Goal: Information Seeking & Learning: Check status

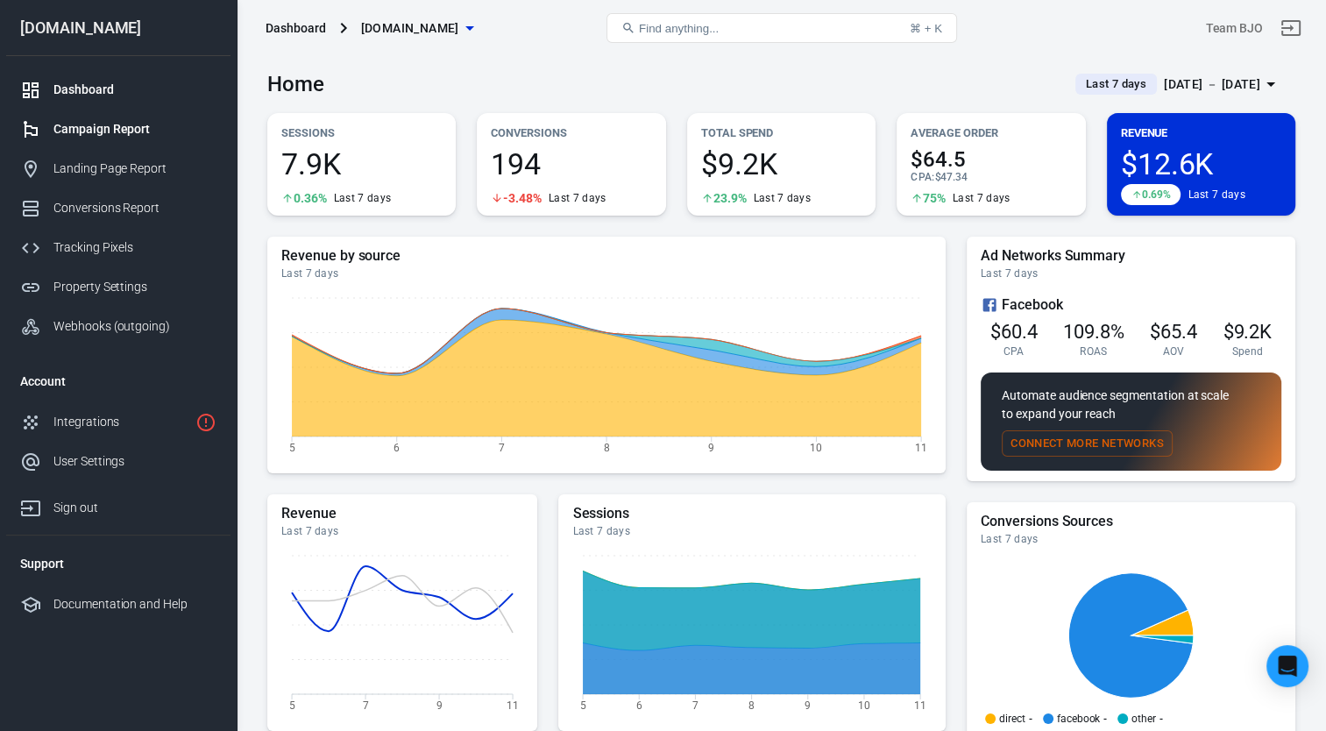
click at [88, 129] on div "Campaign Report" at bounding box center [134, 129] width 163 height 18
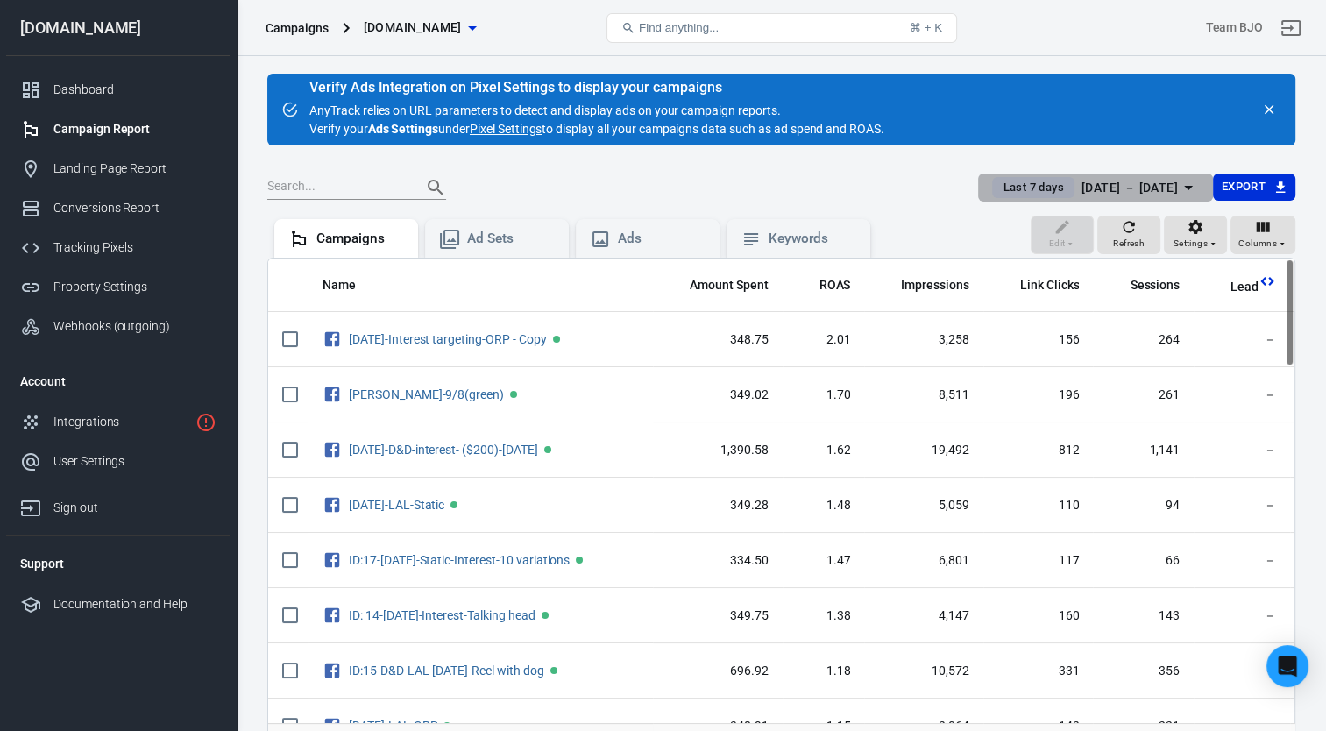
click at [1187, 182] on icon "button" at bounding box center [1188, 187] width 21 height 21
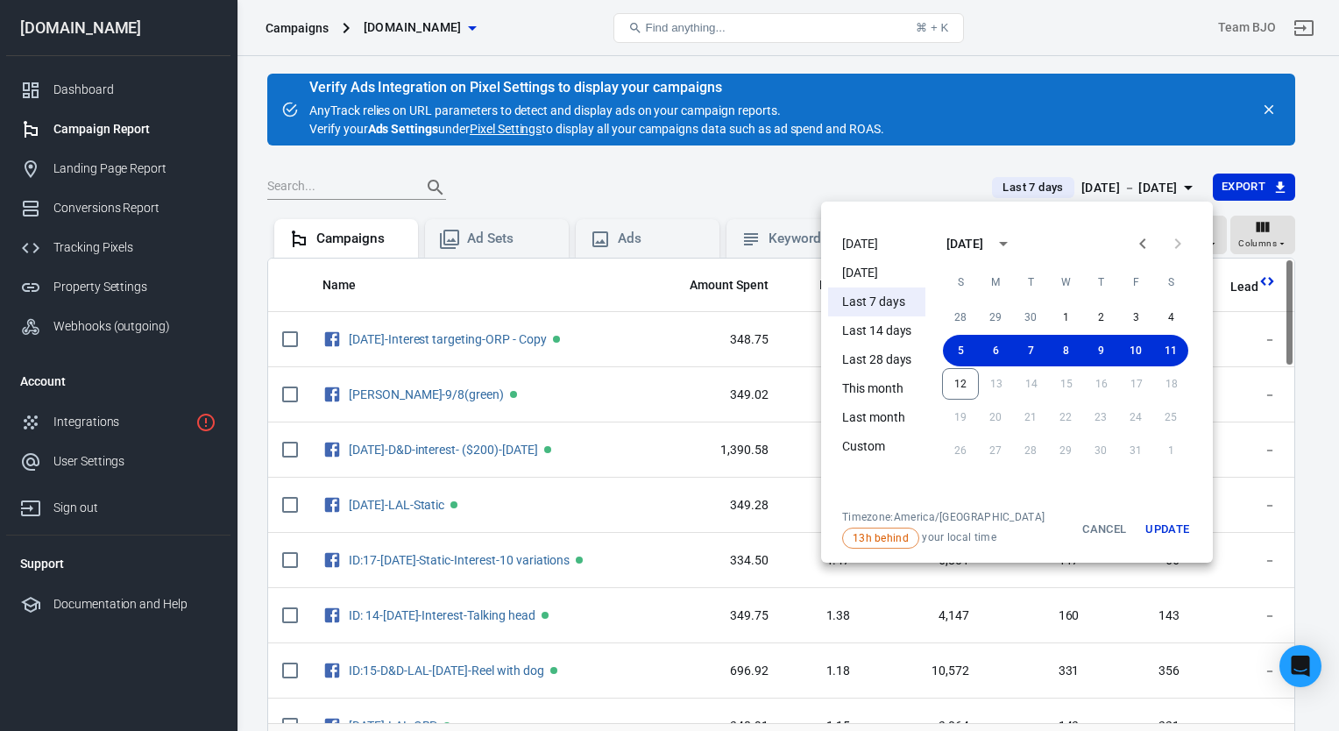
click at [1150, 127] on div at bounding box center [669, 365] width 1339 height 731
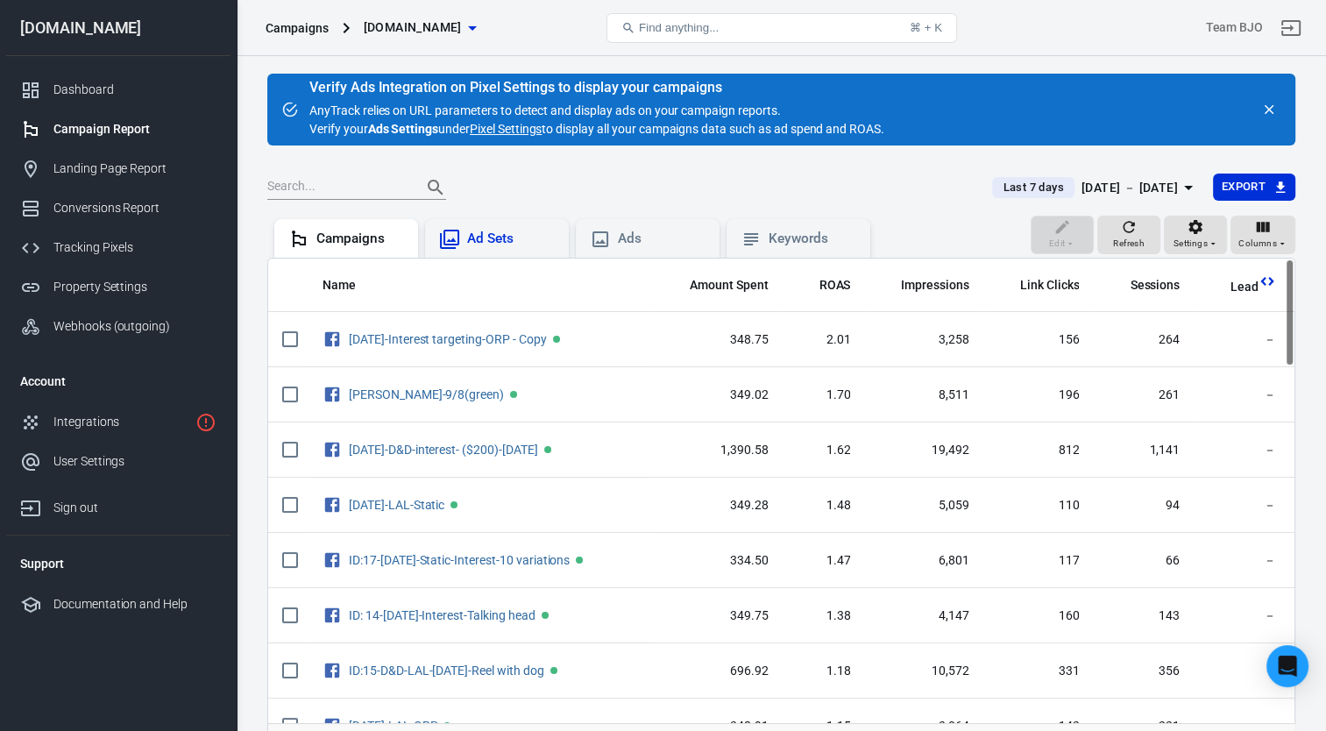
click at [508, 237] on div "Ad Sets" at bounding box center [511, 239] width 88 height 18
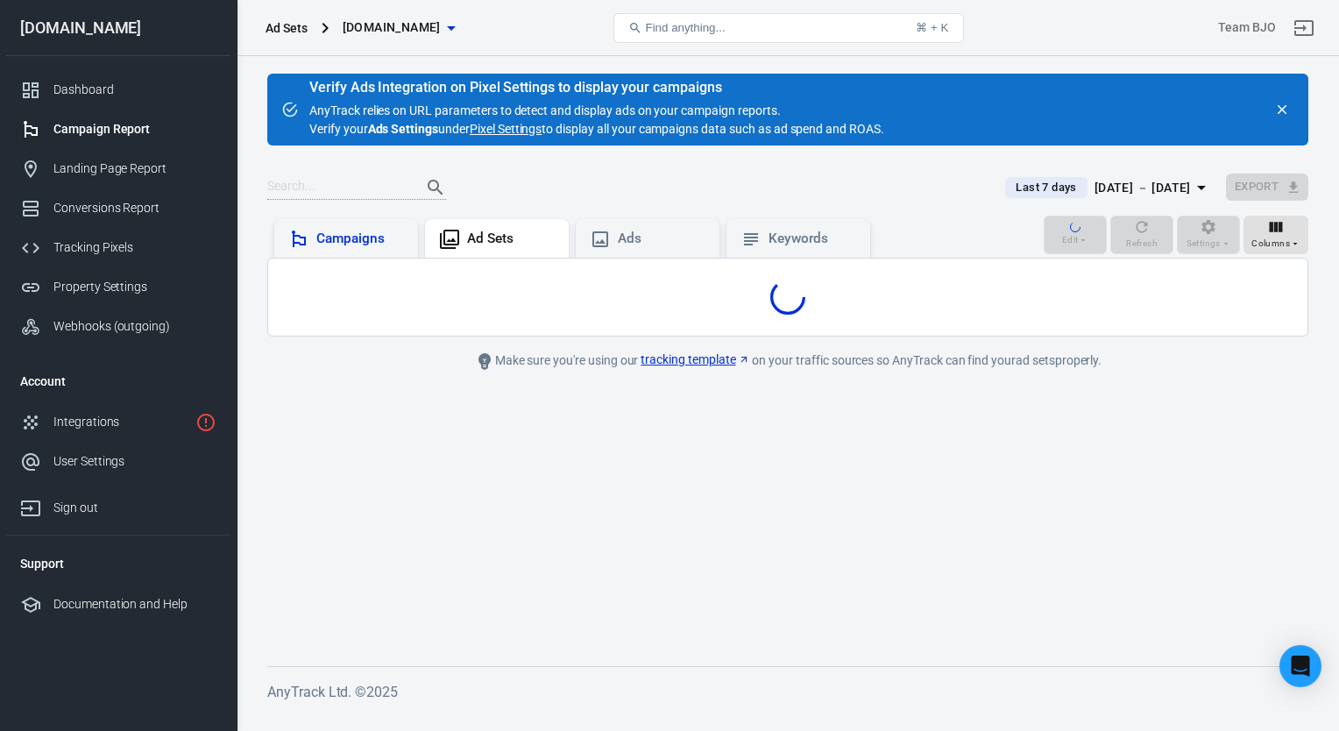
click at [351, 238] on div "Campaigns" at bounding box center [360, 239] width 88 height 18
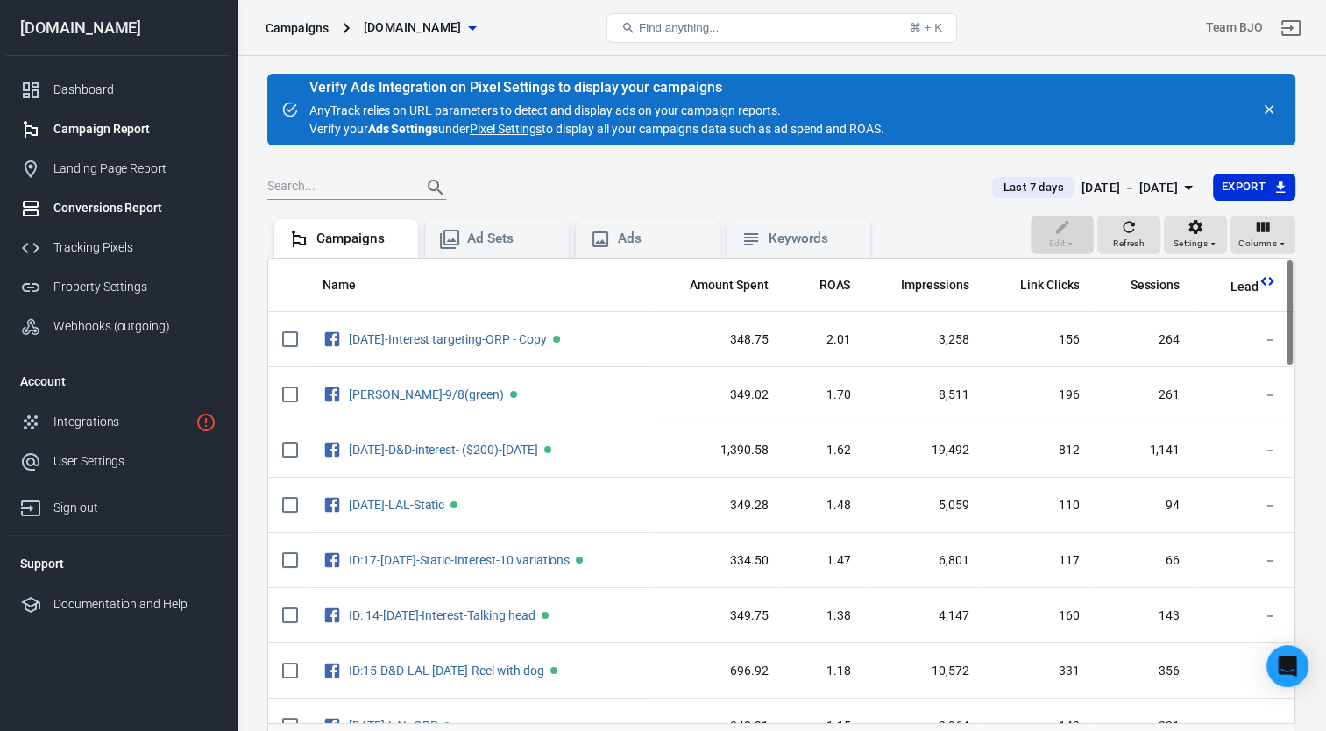
click at [109, 202] on div "Conversions Report" at bounding box center [134, 208] width 163 height 18
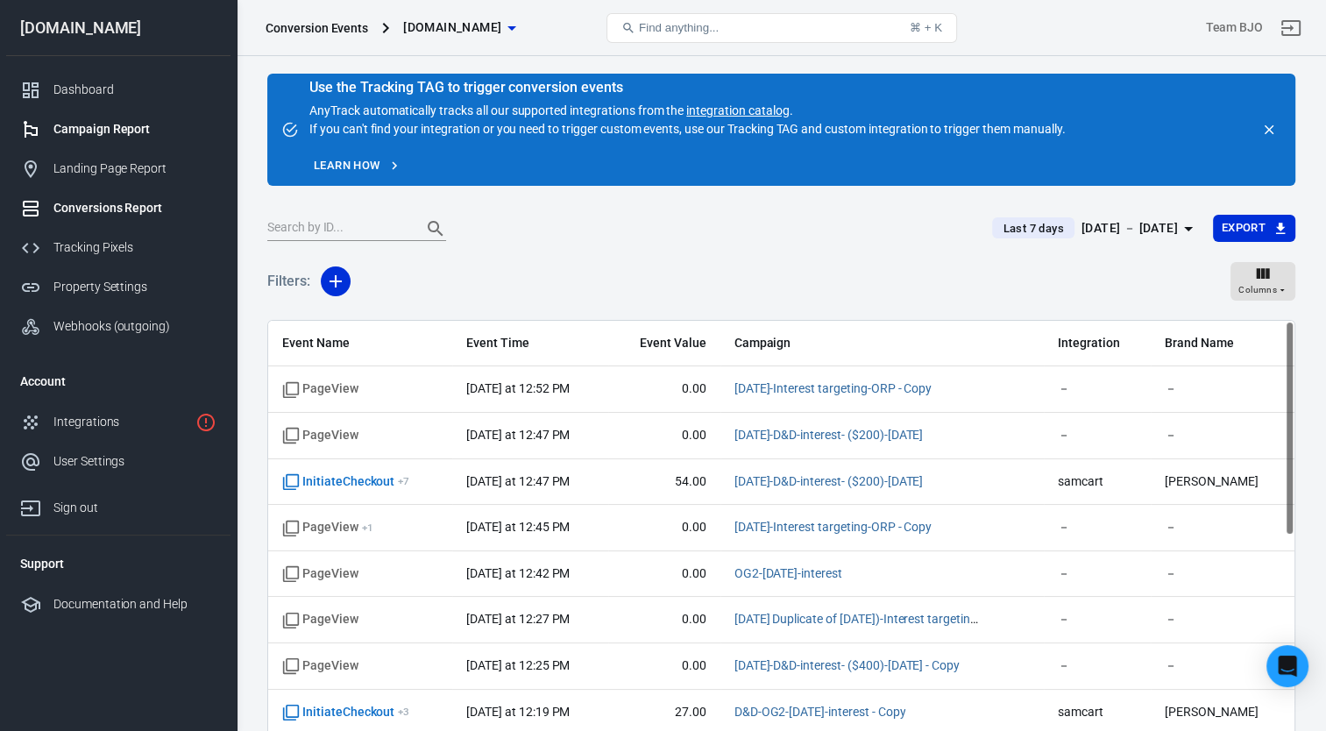
click at [112, 124] on div "Campaign Report" at bounding box center [134, 129] width 163 height 18
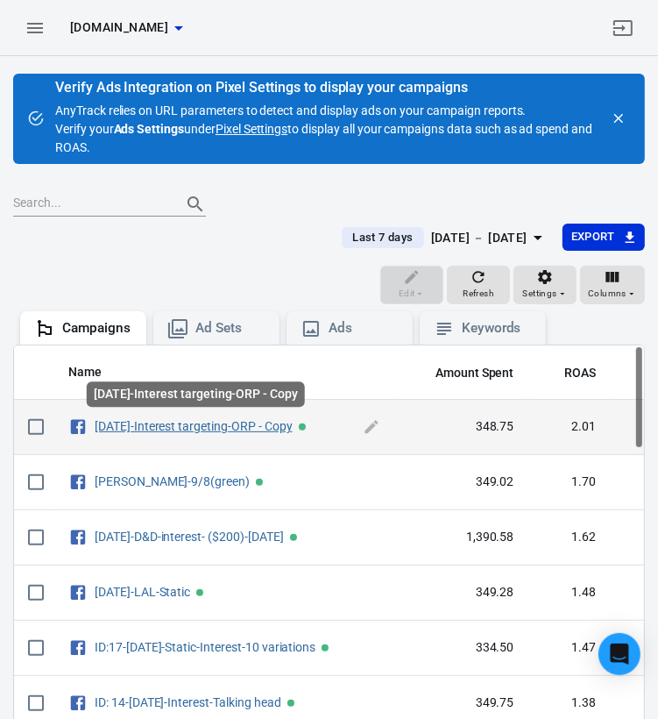
click at [154, 427] on link "[DATE]-Interest targeting-ORP - Copy" at bounding box center [194, 426] width 198 height 14
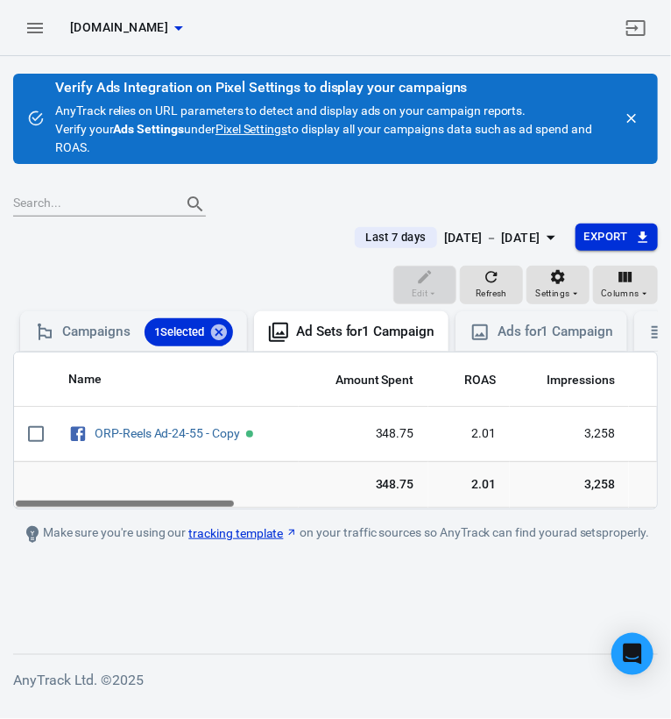
click at [636, 233] on icon "button" at bounding box center [643, 238] width 16 height 16
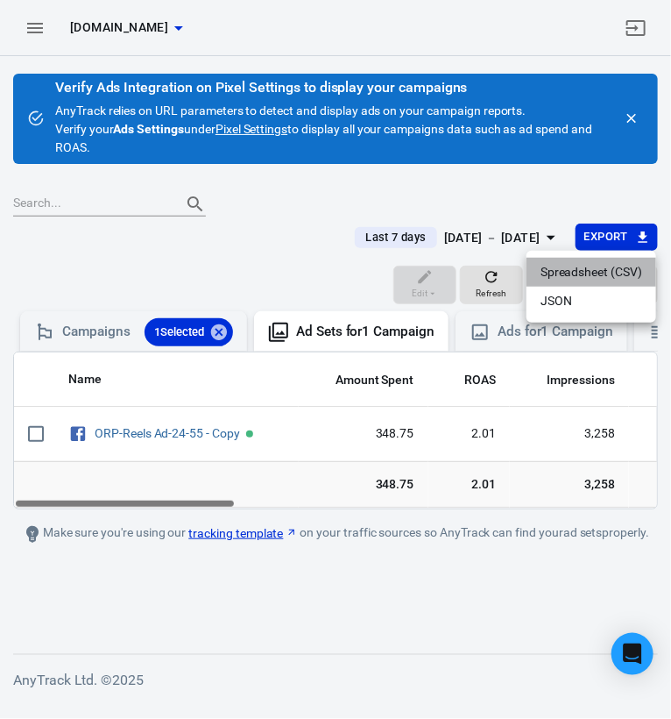
click at [617, 276] on li "Spreadsheet (CSV)" at bounding box center [592, 272] width 130 height 29
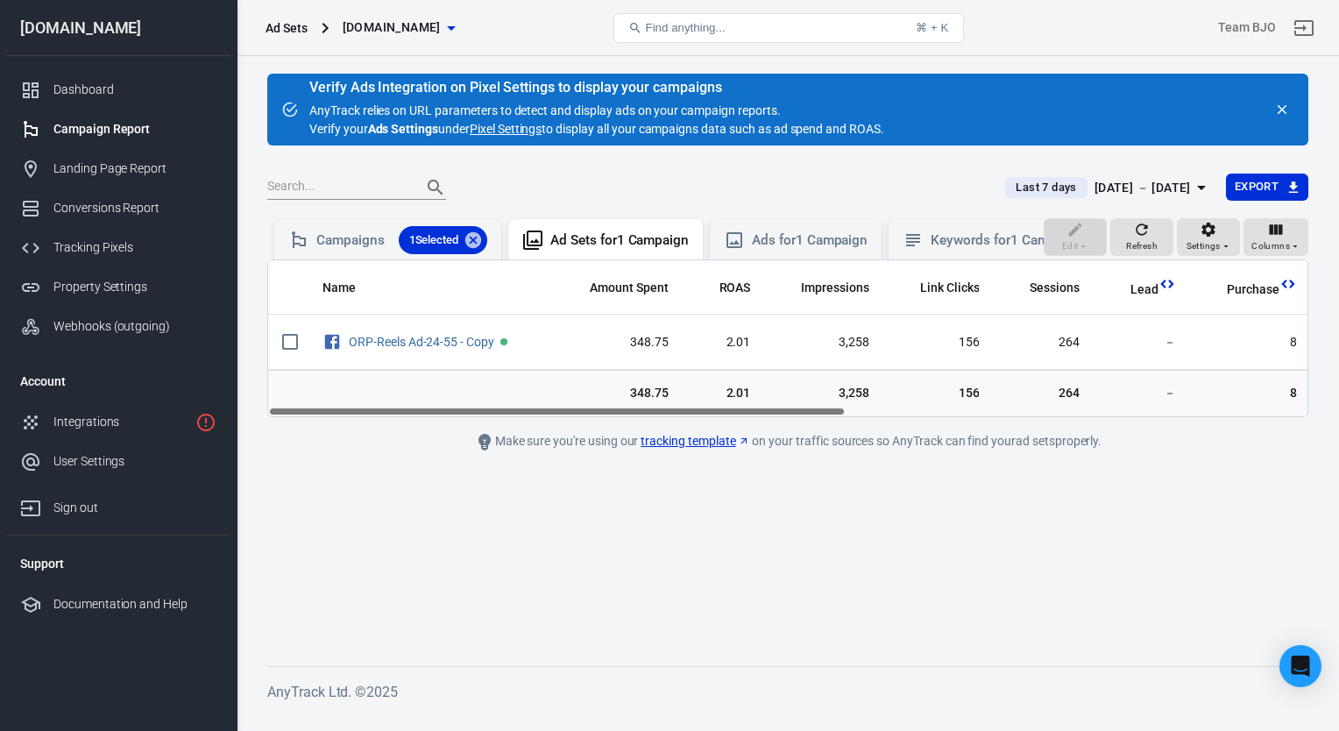
click at [78, 127] on div "Campaign Report" at bounding box center [134, 129] width 163 height 18
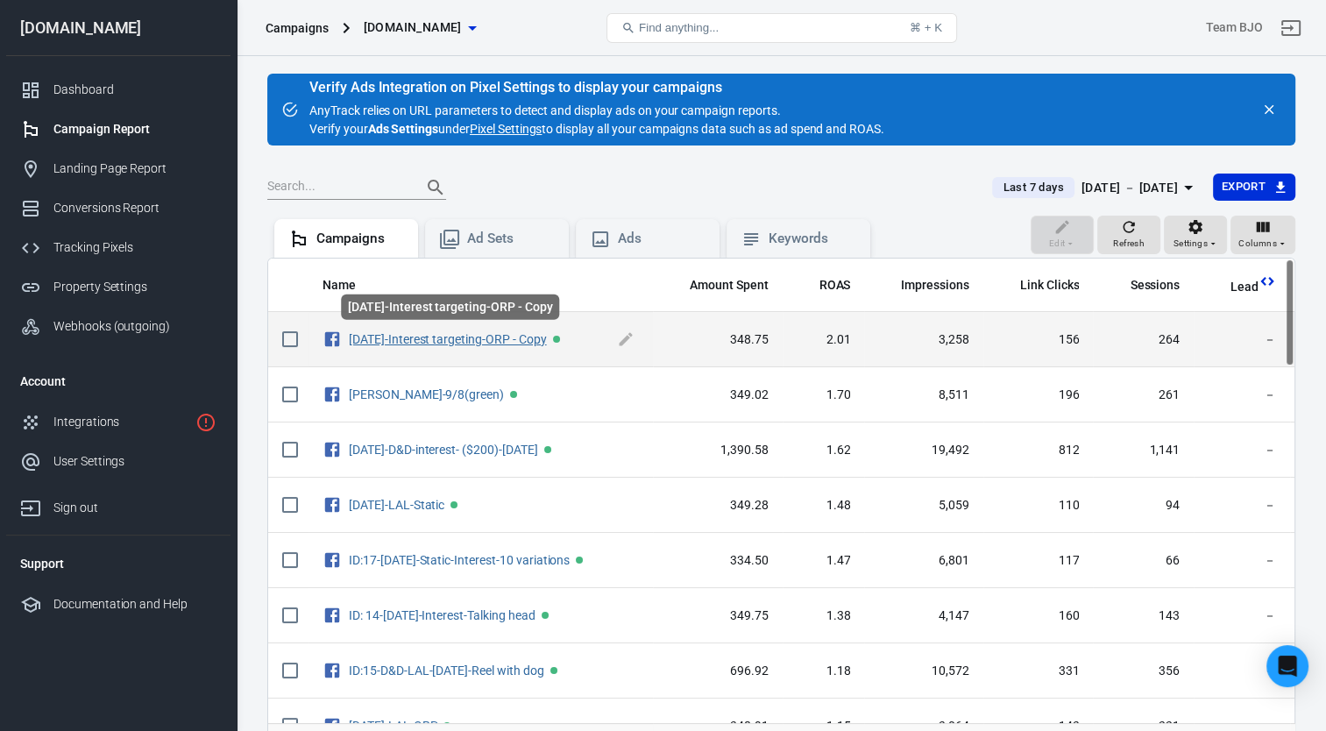
click at [431, 336] on link "[DATE]-Interest targeting-ORP - Copy" at bounding box center [448, 339] width 198 height 14
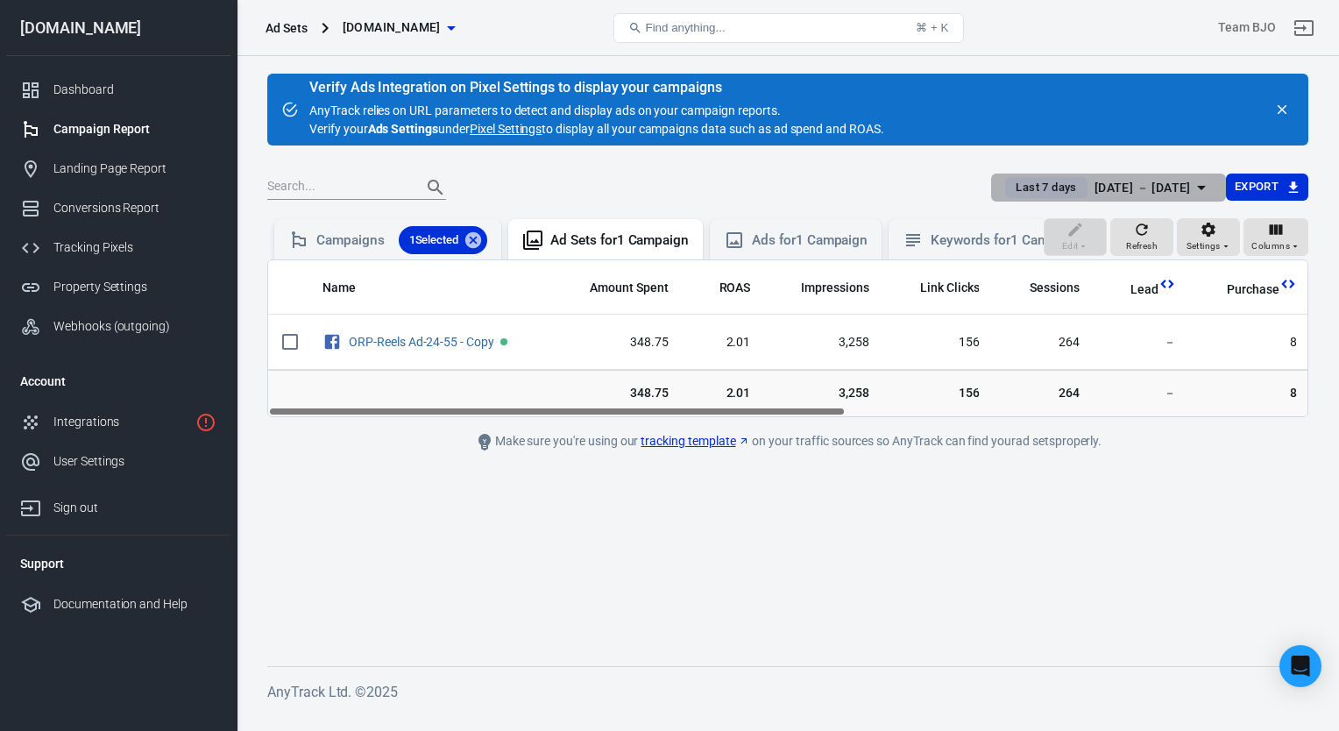
click at [1199, 188] on icon "button" at bounding box center [1201, 187] width 21 height 21
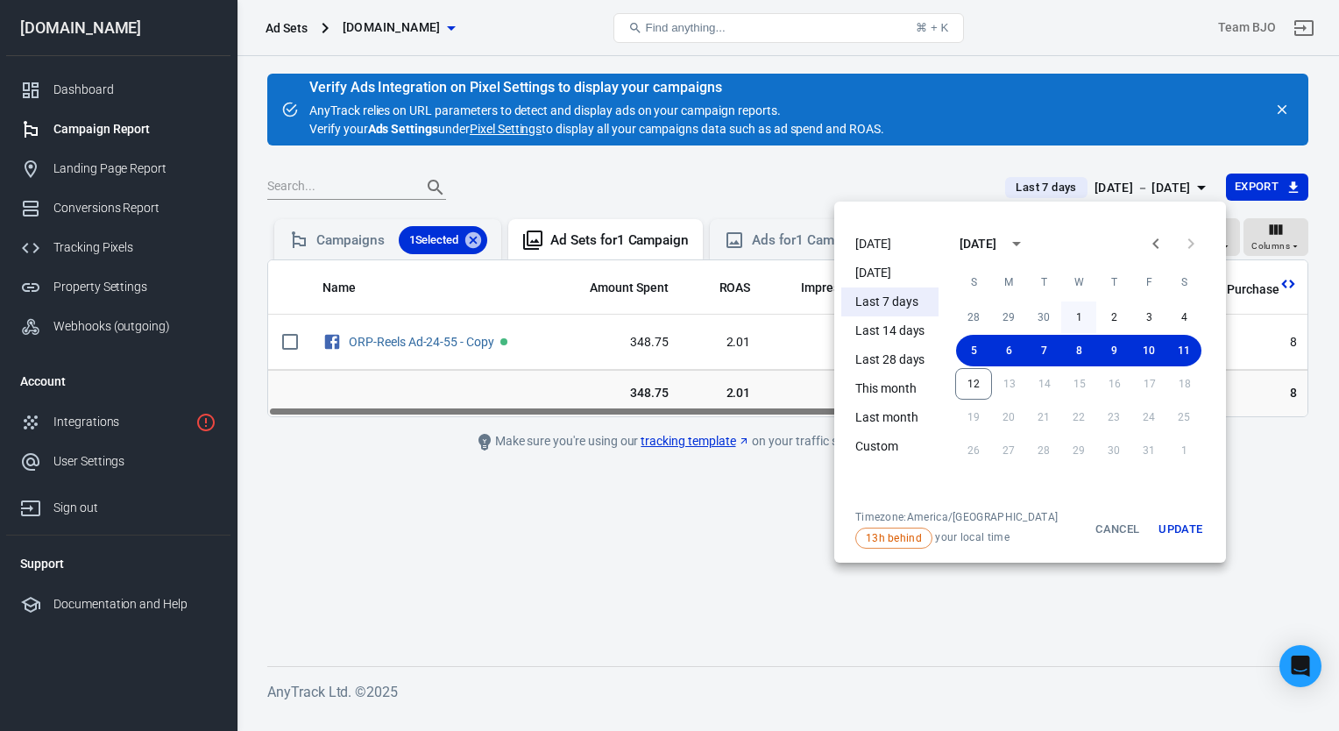
click at [1080, 312] on button "1" at bounding box center [1078, 317] width 35 height 32
click at [1077, 315] on button "1" at bounding box center [1078, 317] width 35 height 32
click at [1072, 321] on button "1" at bounding box center [1078, 317] width 35 height 32
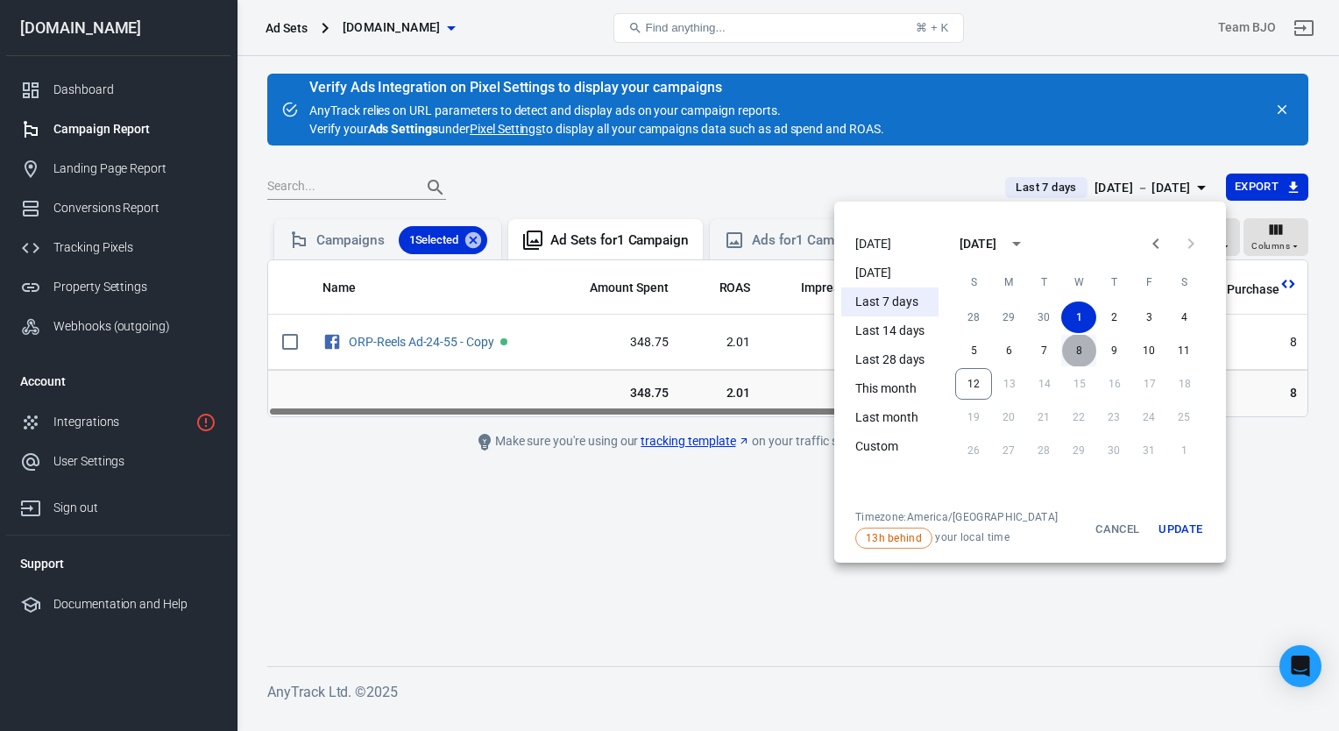
click at [1080, 350] on button "8" at bounding box center [1078, 351] width 35 height 32
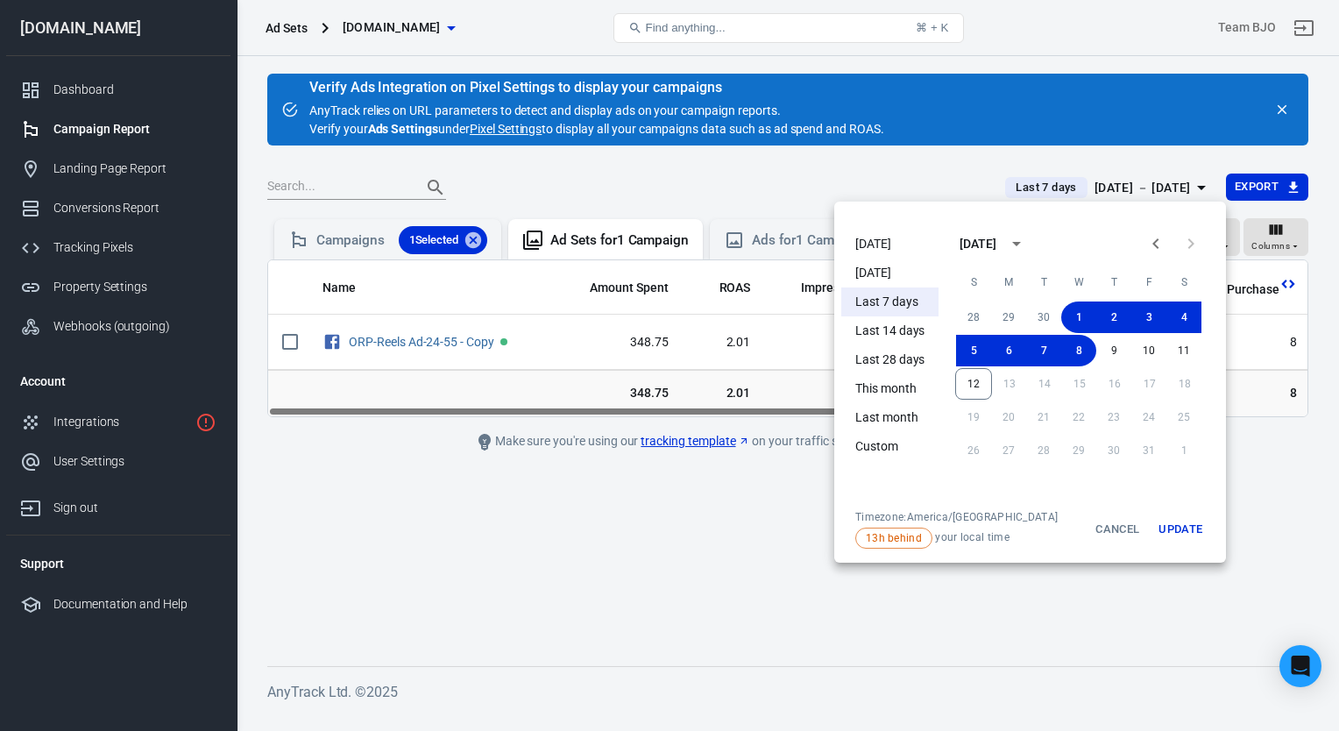
click at [1175, 532] on button "Update" at bounding box center [1180, 529] width 56 height 39
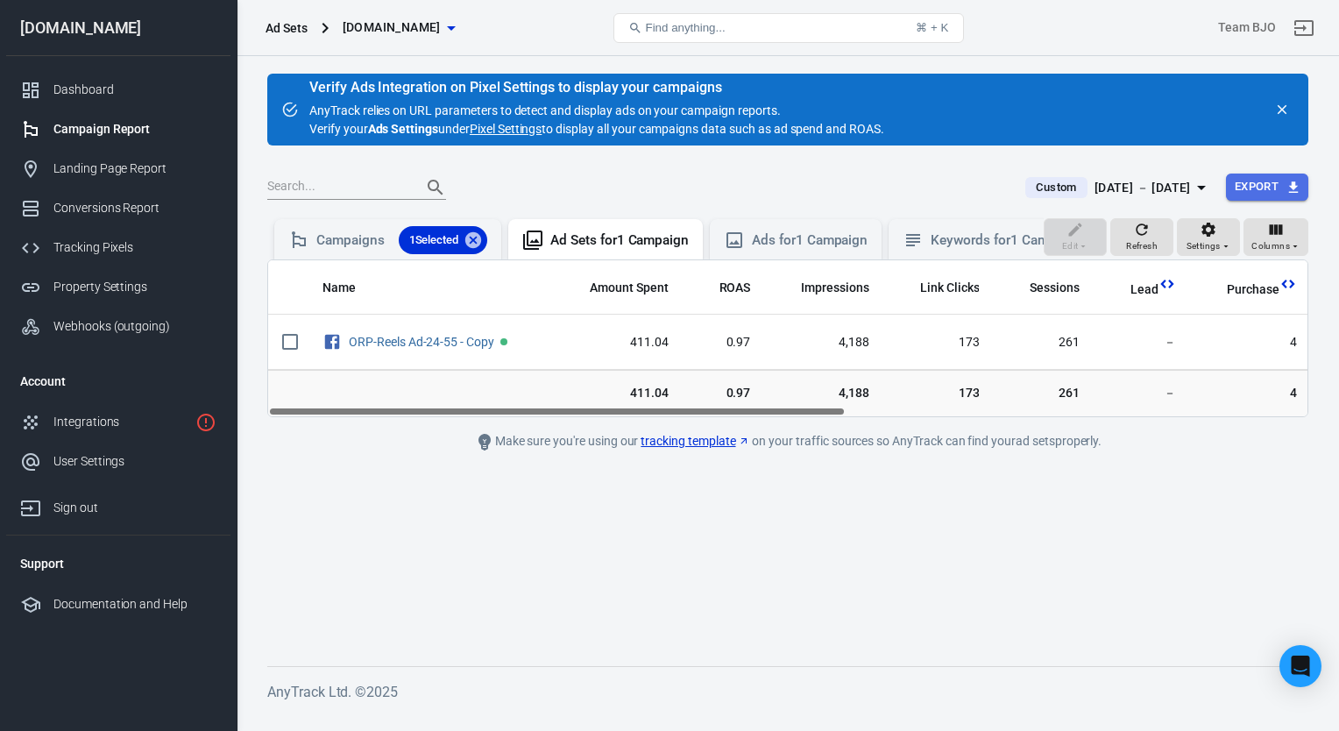
click at [1265, 191] on button "Export" at bounding box center [1267, 186] width 82 height 27
click at [1248, 222] on li "Spreadsheet (CSV)" at bounding box center [1243, 222] width 130 height 29
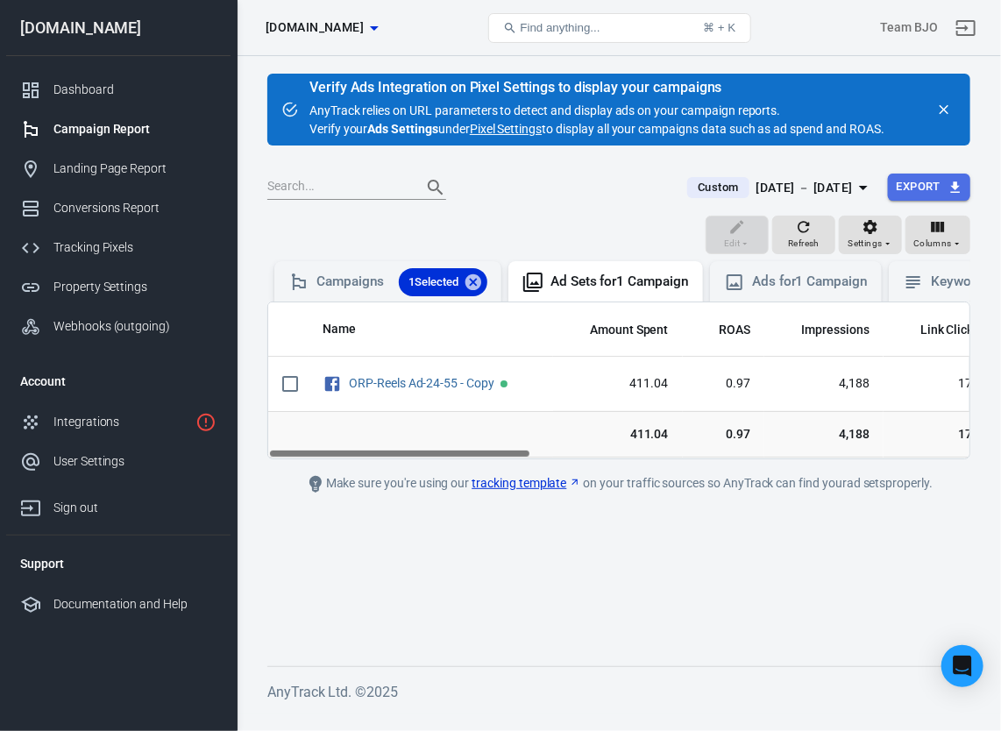
click at [914, 180] on button "Export" at bounding box center [929, 186] width 82 height 27
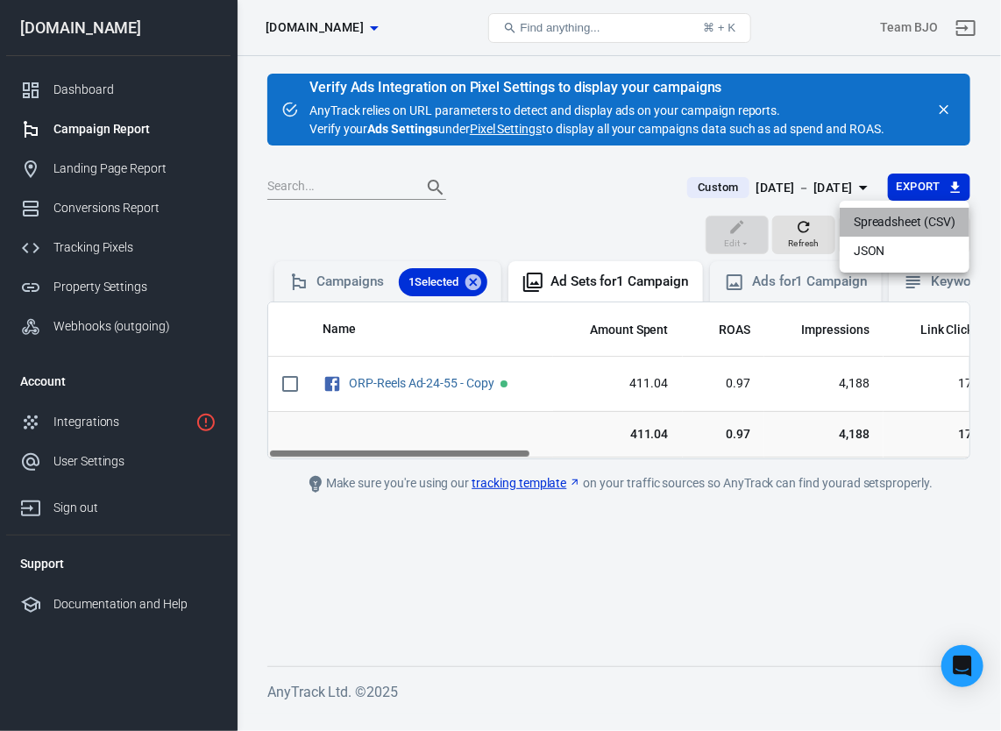
click at [901, 209] on li "Spreadsheet (CSV)" at bounding box center [904, 222] width 130 height 29
click at [850, 187] on div "[DATE] － [DATE]" at bounding box center [804, 188] width 96 height 22
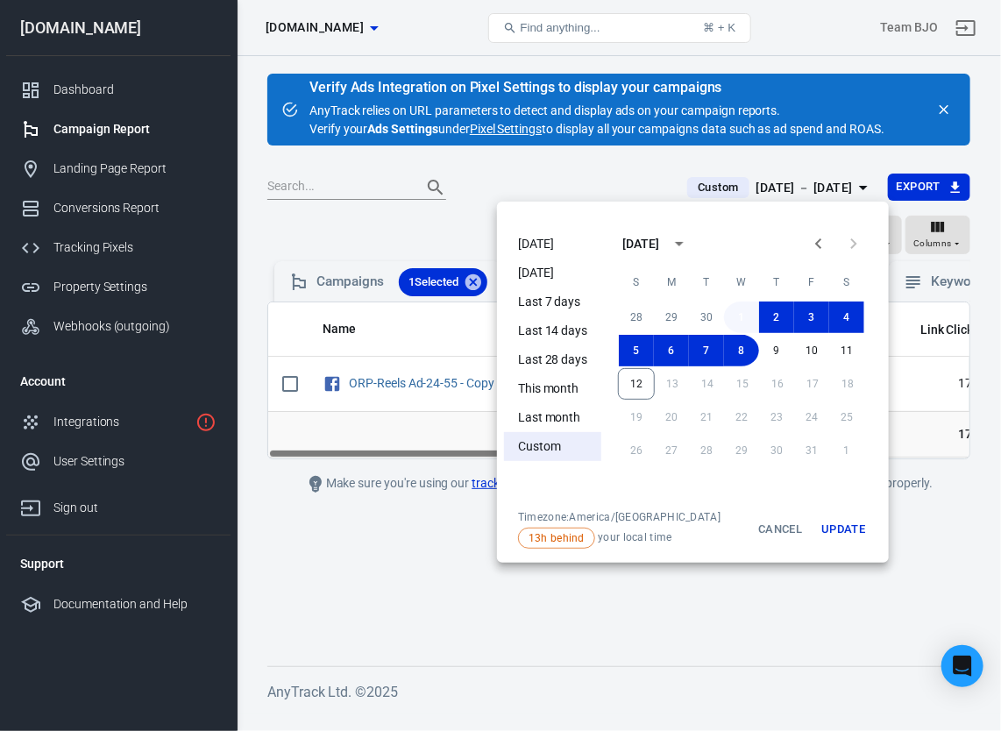
click at [737, 321] on button "1" at bounding box center [741, 317] width 35 height 32
click at [778, 529] on button "Cancel" at bounding box center [780, 529] width 56 height 39
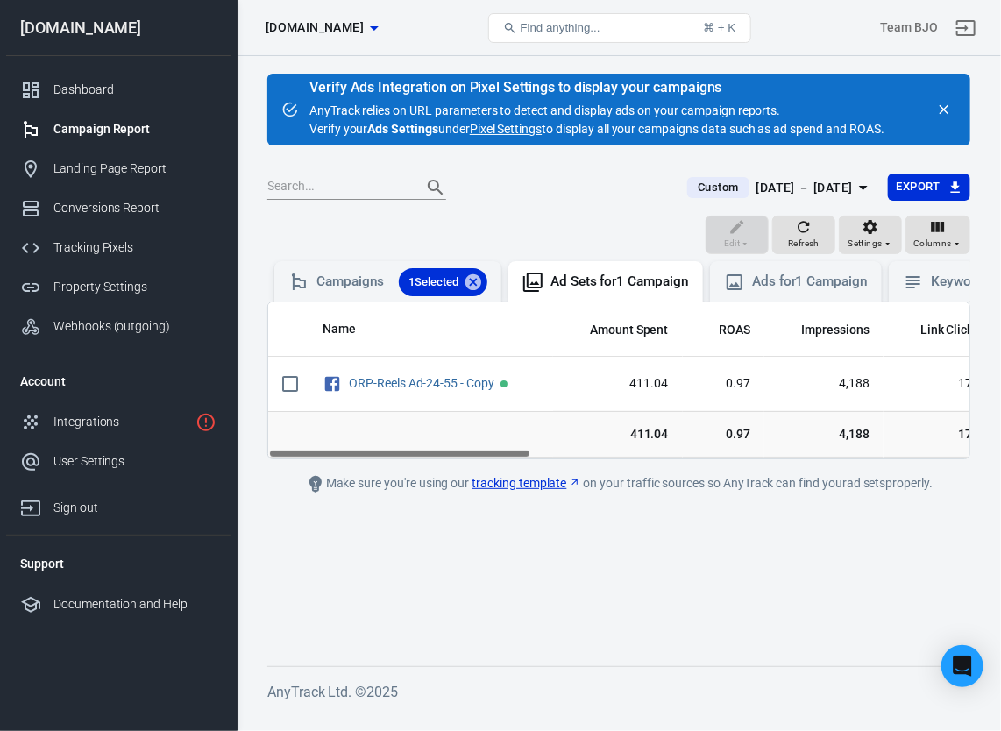
click at [858, 189] on icon "button" at bounding box center [863, 187] width 21 height 21
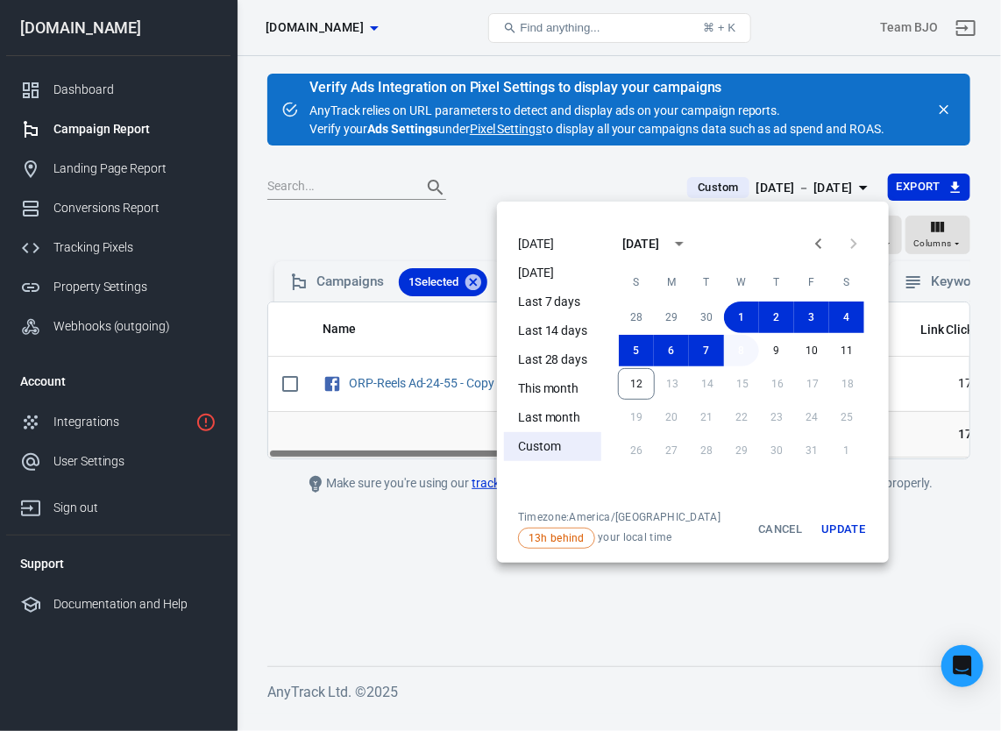
click at [737, 350] on button "8" at bounding box center [741, 351] width 35 height 32
click at [701, 356] on button "7" at bounding box center [706, 351] width 35 height 32
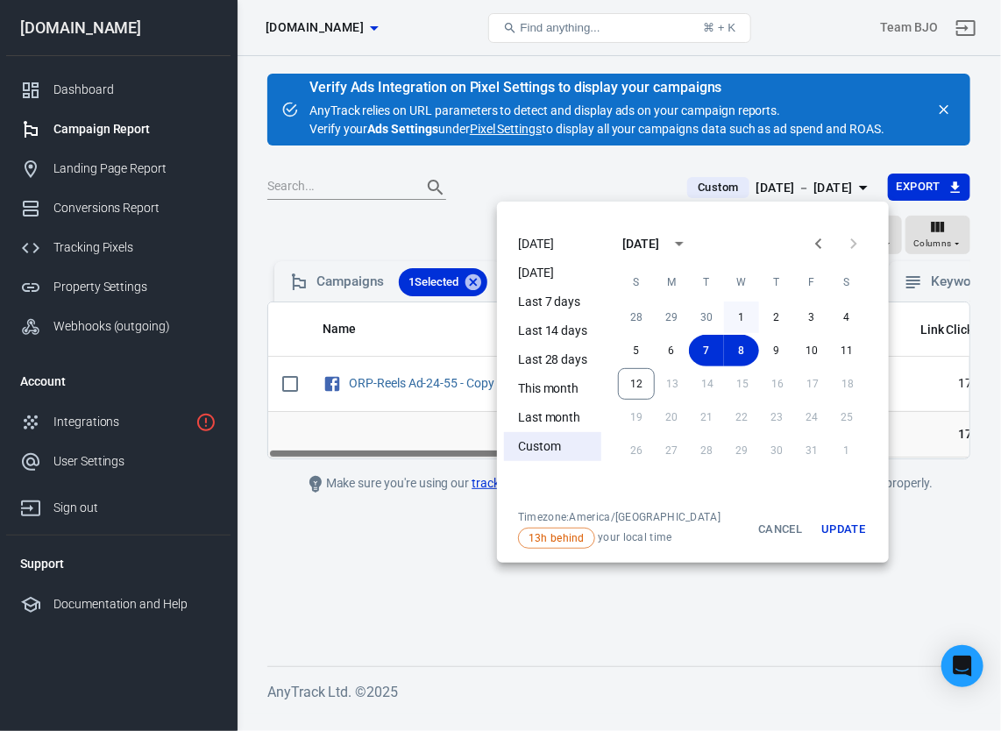
click at [743, 317] on button "1" at bounding box center [741, 317] width 35 height 32
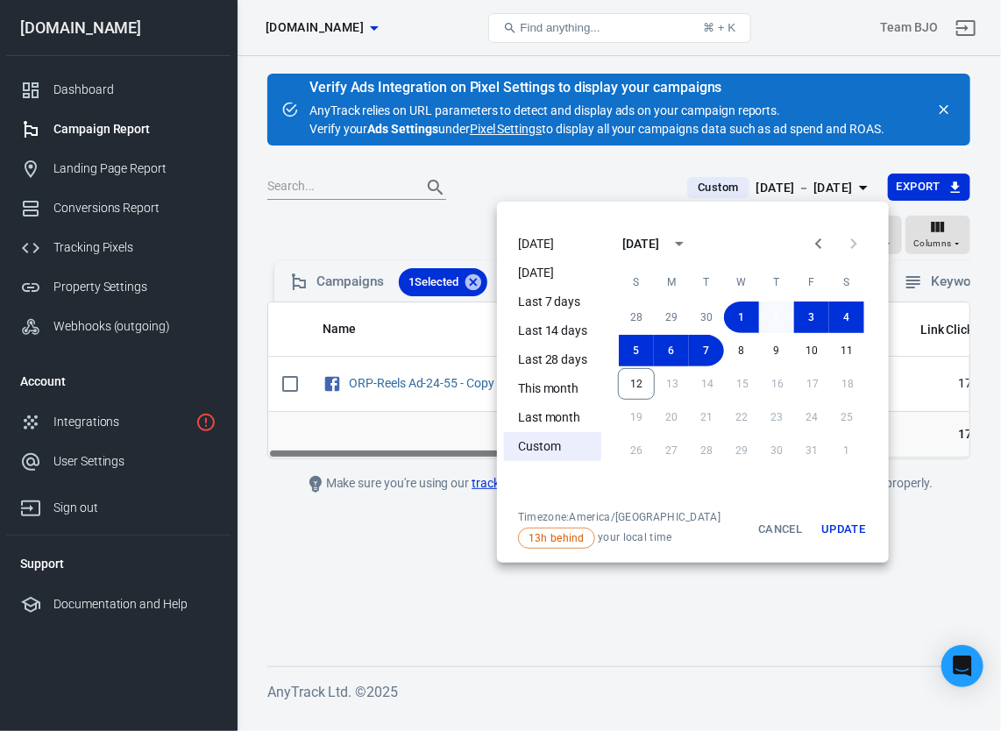
click at [771, 321] on button "2" at bounding box center [776, 317] width 35 height 32
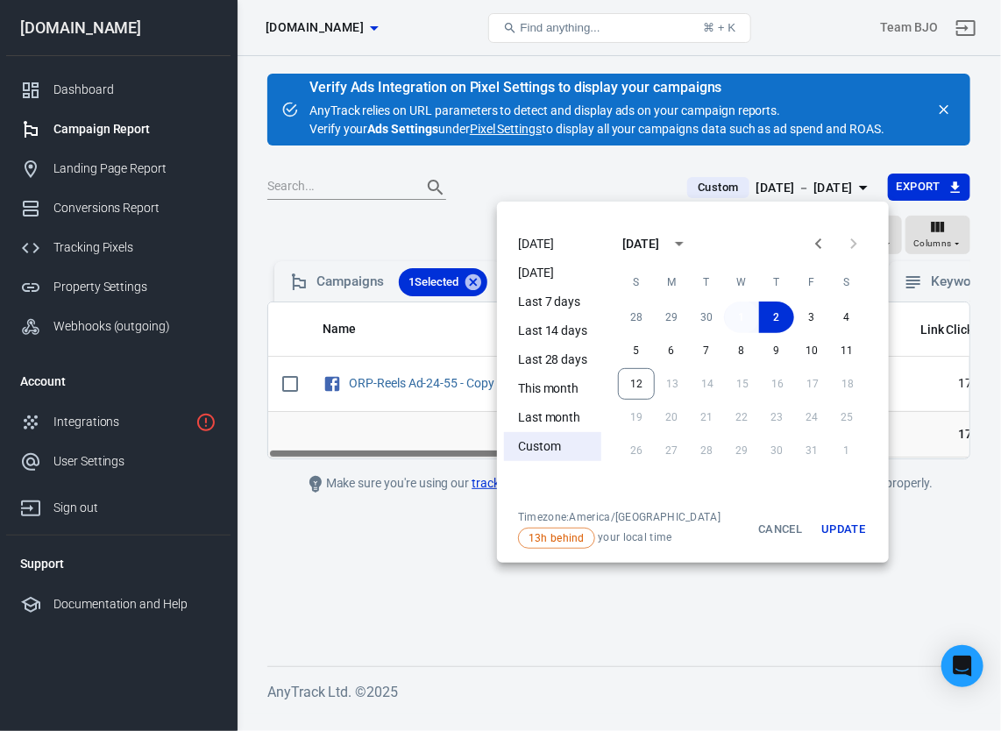
click at [748, 322] on button "1" at bounding box center [741, 317] width 35 height 32
click at [782, 529] on button "Cancel" at bounding box center [780, 529] width 56 height 39
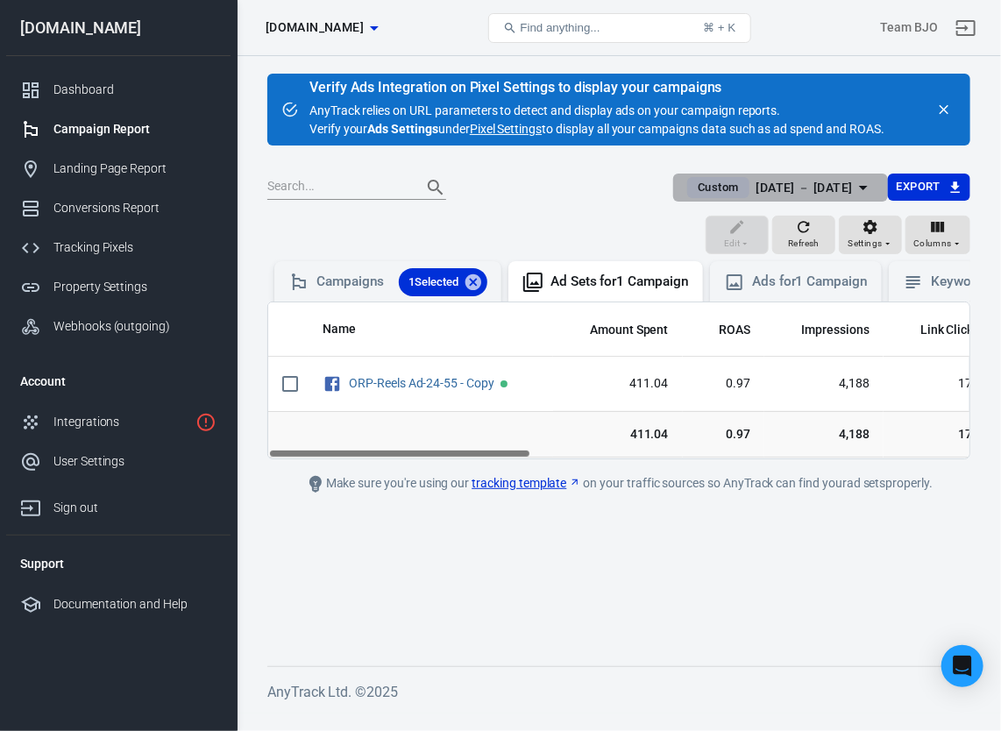
click at [690, 190] on span "Custom" at bounding box center [717, 188] width 54 height 18
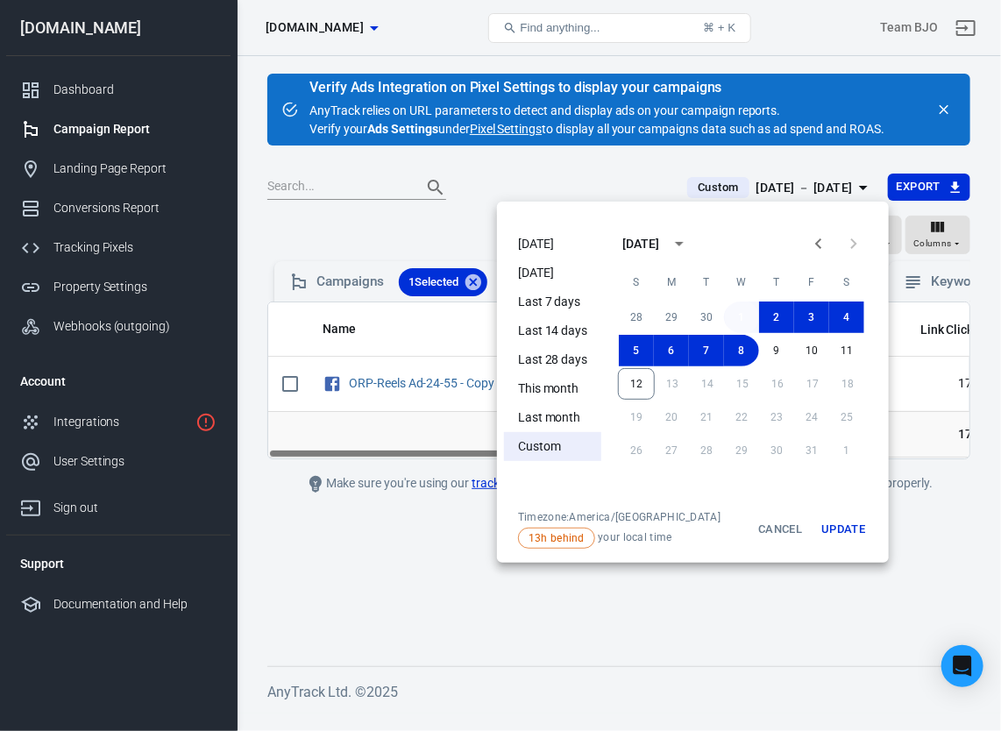
click at [735, 317] on button "1" at bounding box center [741, 317] width 35 height 32
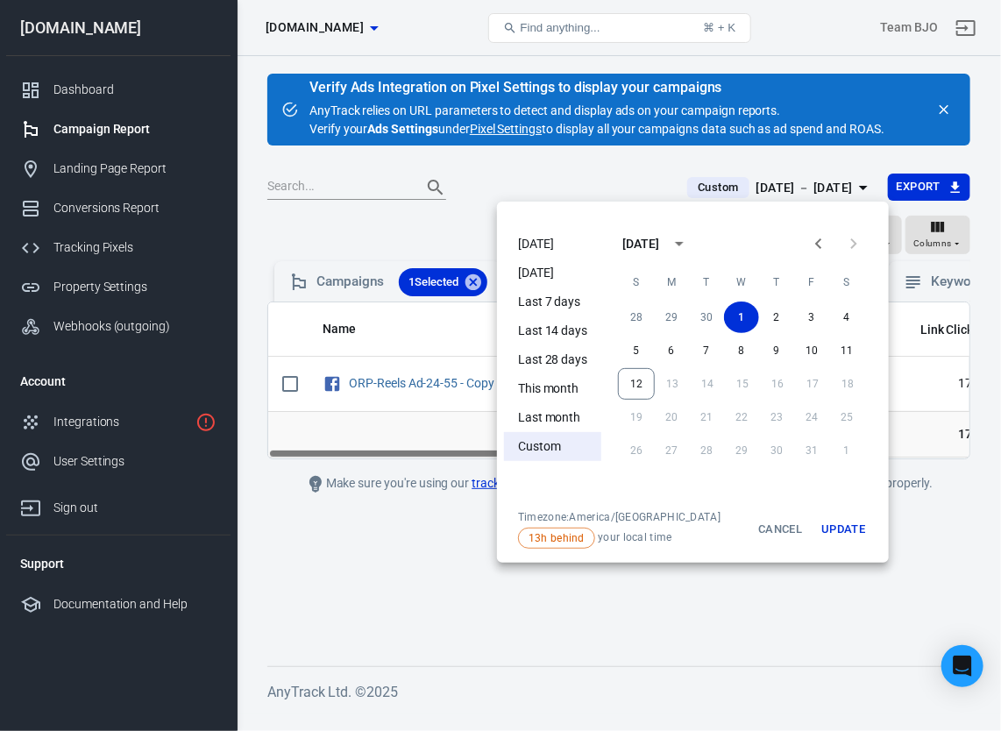
click at [855, 527] on button "Update" at bounding box center [843, 529] width 56 height 39
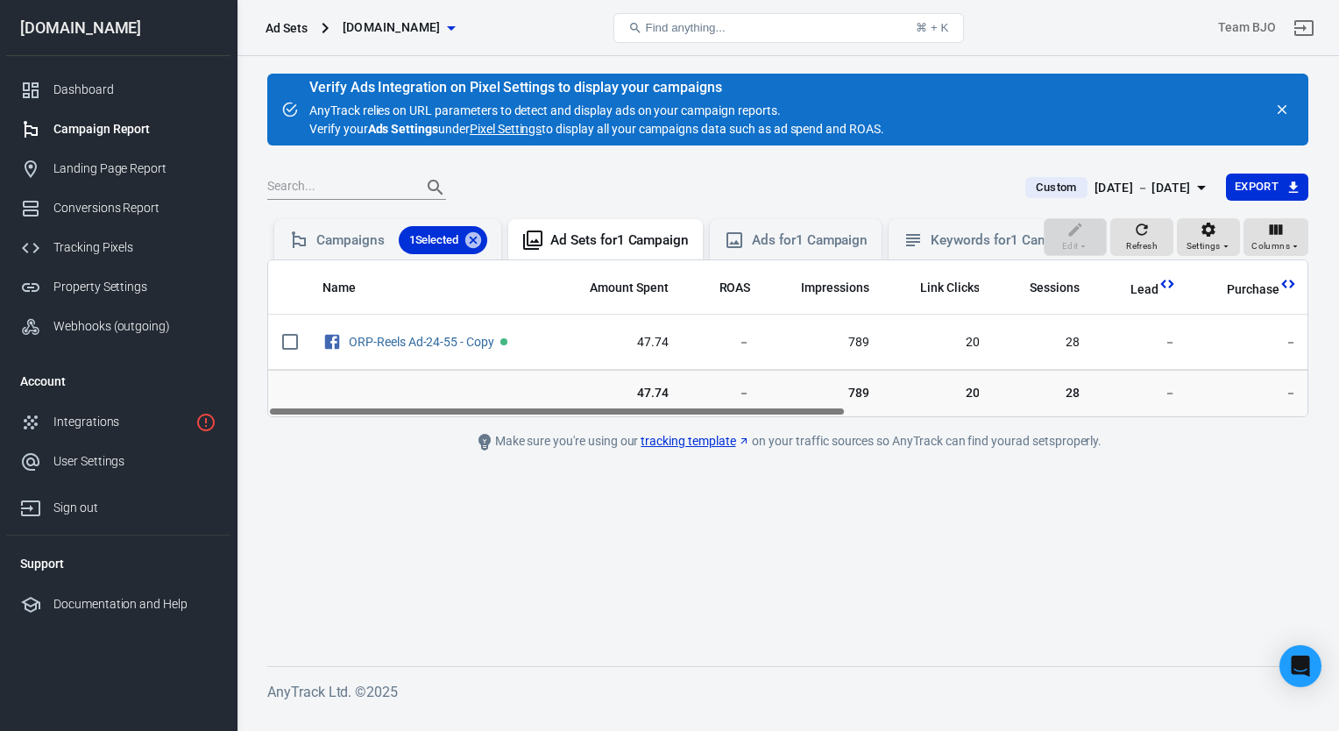
click at [81, 131] on div "Campaign Report" at bounding box center [134, 129] width 163 height 18
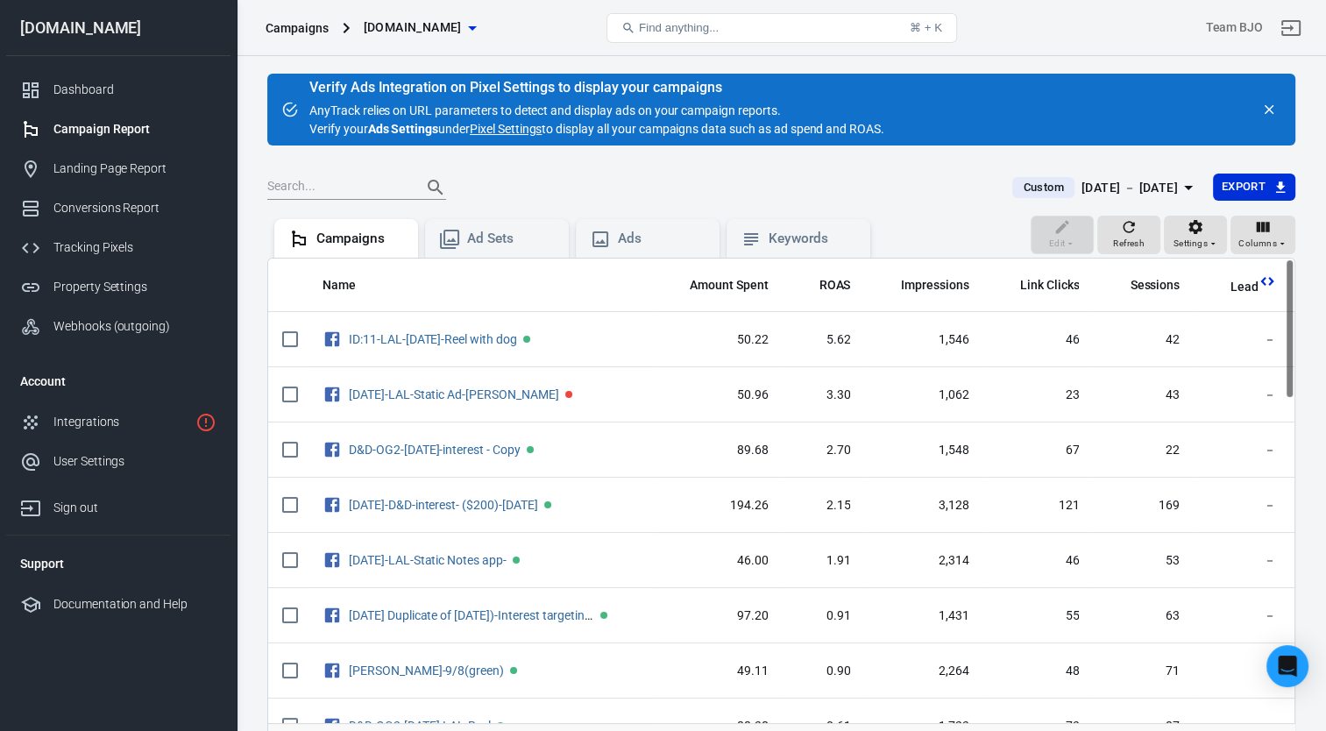
click at [131, 128] on div "Campaign Report" at bounding box center [134, 129] width 163 height 18
click at [126, 125] on div "Campaign Report" at bounding box center [134, 129] width 163 height 18
click at [110, 131] on div "Campaign Report" at bounding box center [134, 129] width 163 height 18
click at [1181, 183] on icon "button" at bounding box center [1188, 187] width 21 height 21
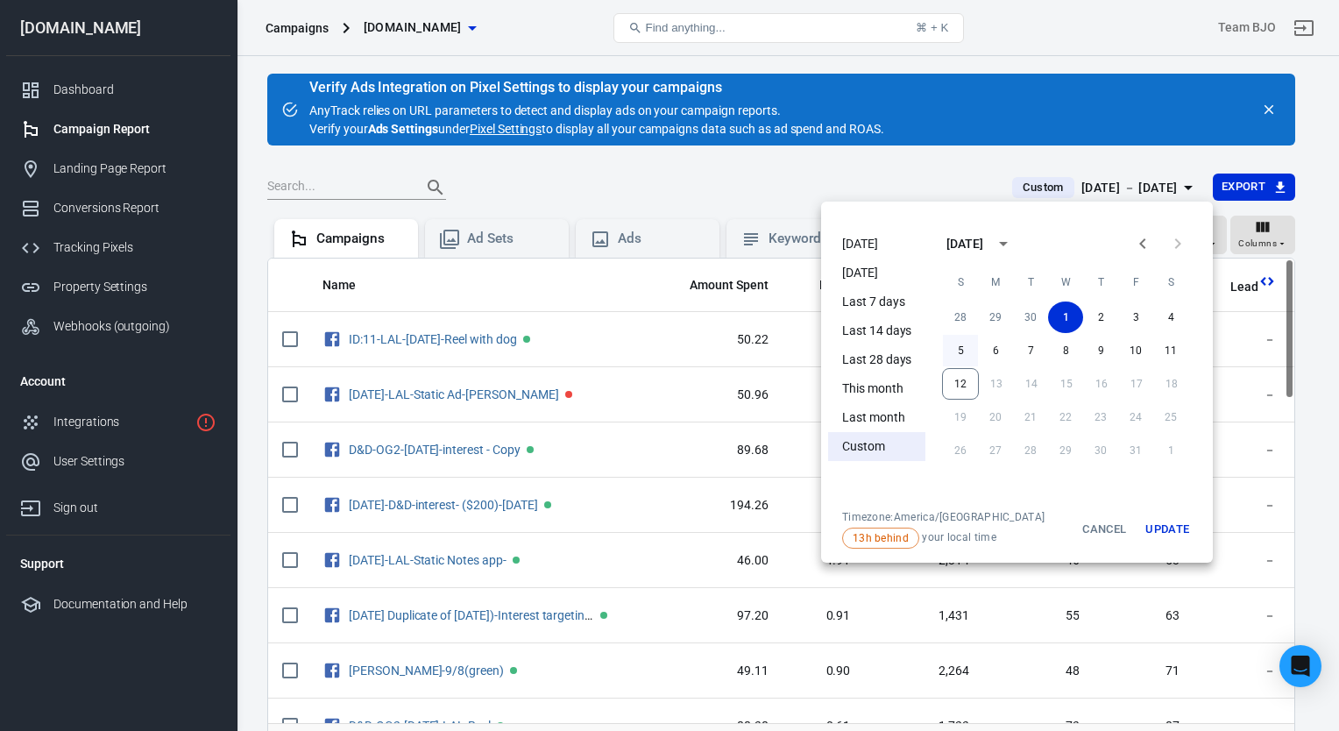
click at [964, 350] on button "5" at bounding box center [960, 351] width 35 height 32
click at [1002, 352] on button "6" at bounding box center [995, 351] width 35 height 32
click at [1037, 345] on button "7" at bounding box center [1030, 351] width 35 height 32
click at [1050, 350] on button "8" at bounding box center [1065, 351] width 35 height 32
click at [960, 355] on button "5" at bounding box center [960, 351] width 35 height 32
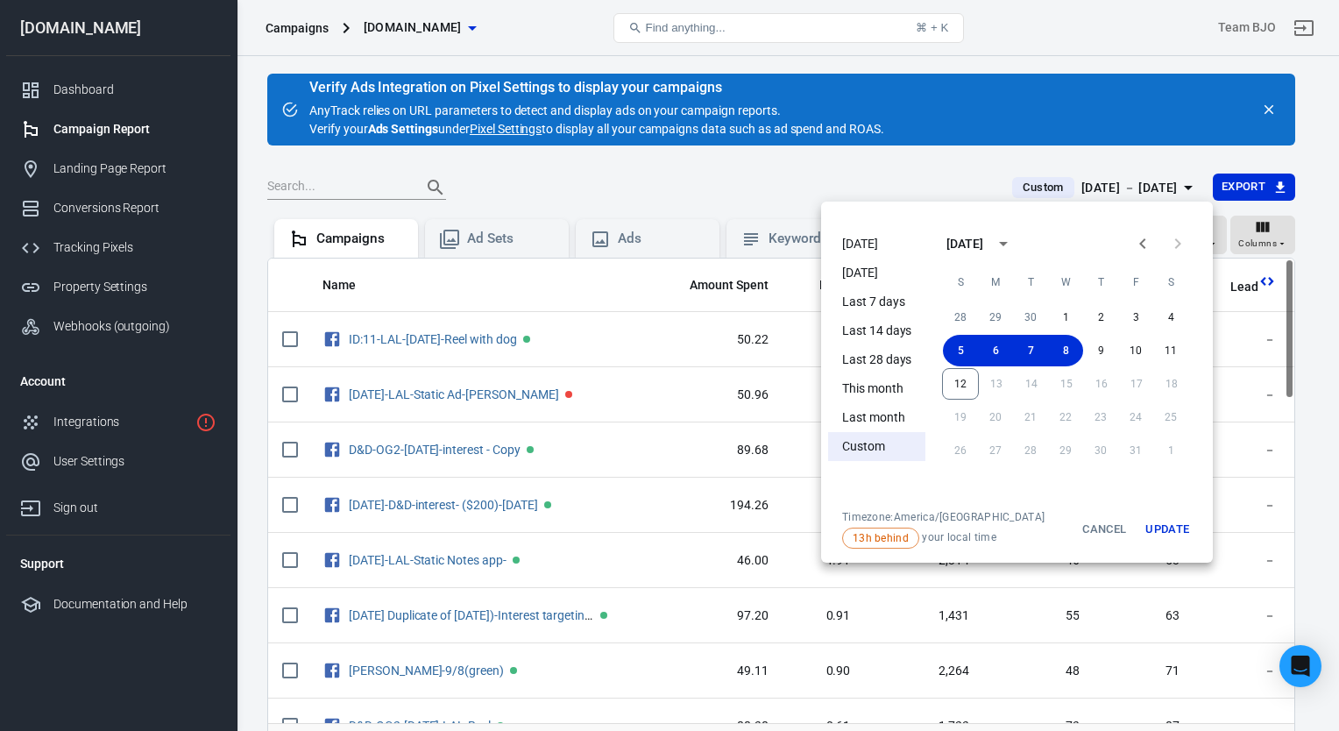
click at [1186, 185] on div at bounding box center [669, 365] width 1339 height 731
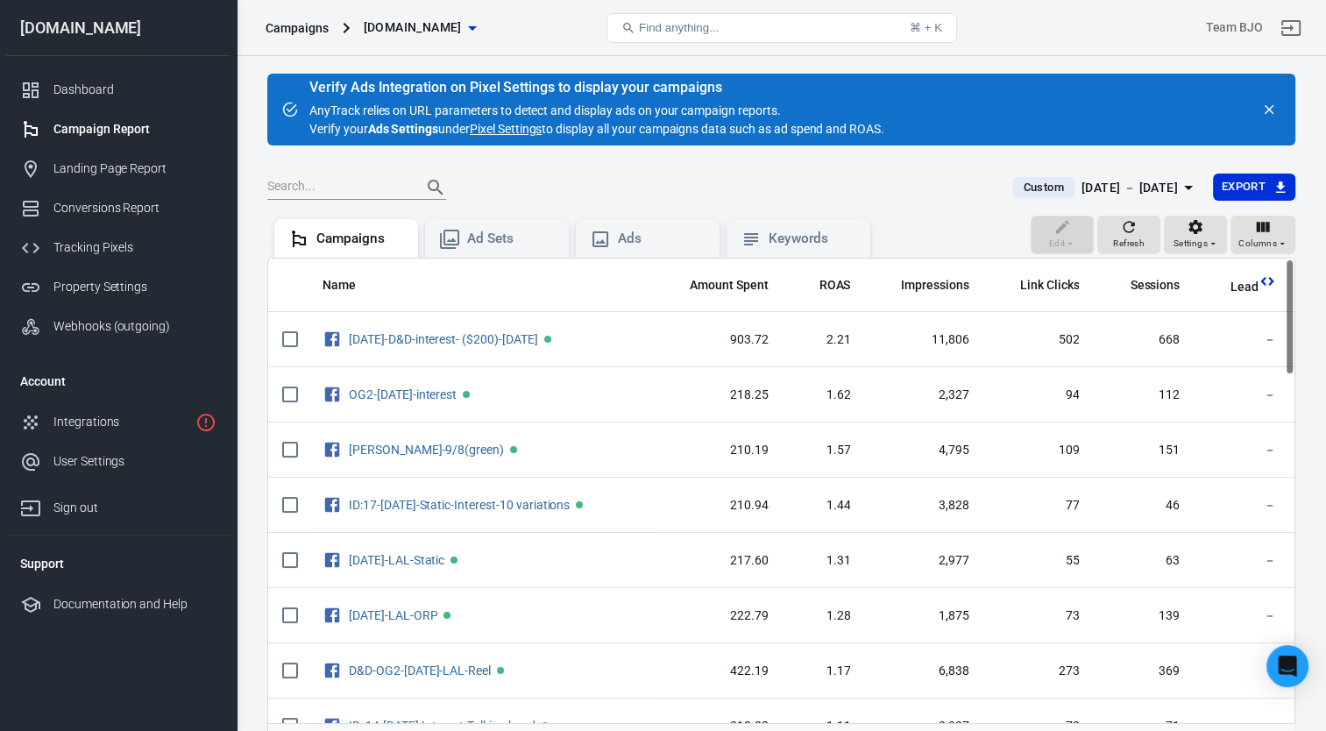
click at [1200, 186] on button "Custom [DATE] － [DATE]" at bounding box center [1105, 187] width 214 height 29
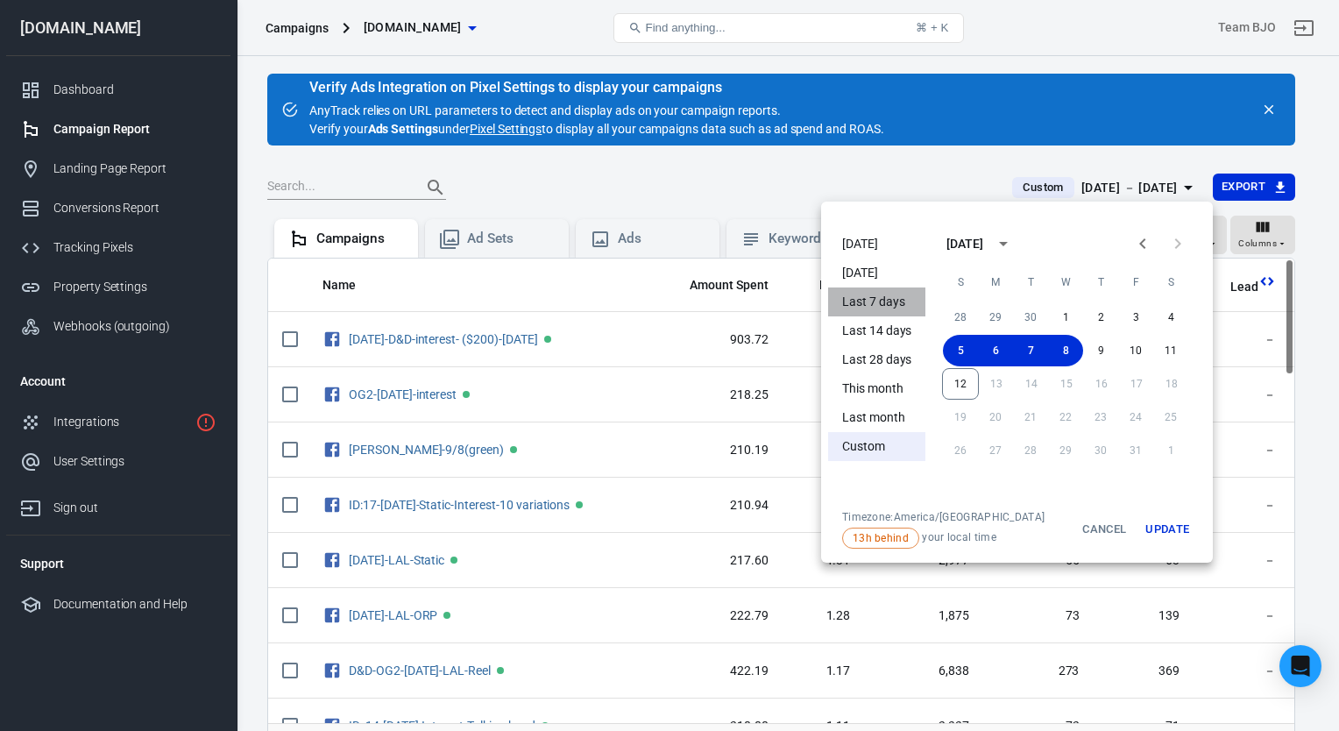
click at [854, 310] on li "Last 7 days" at bounding box center [876, 301] width 97 height 29
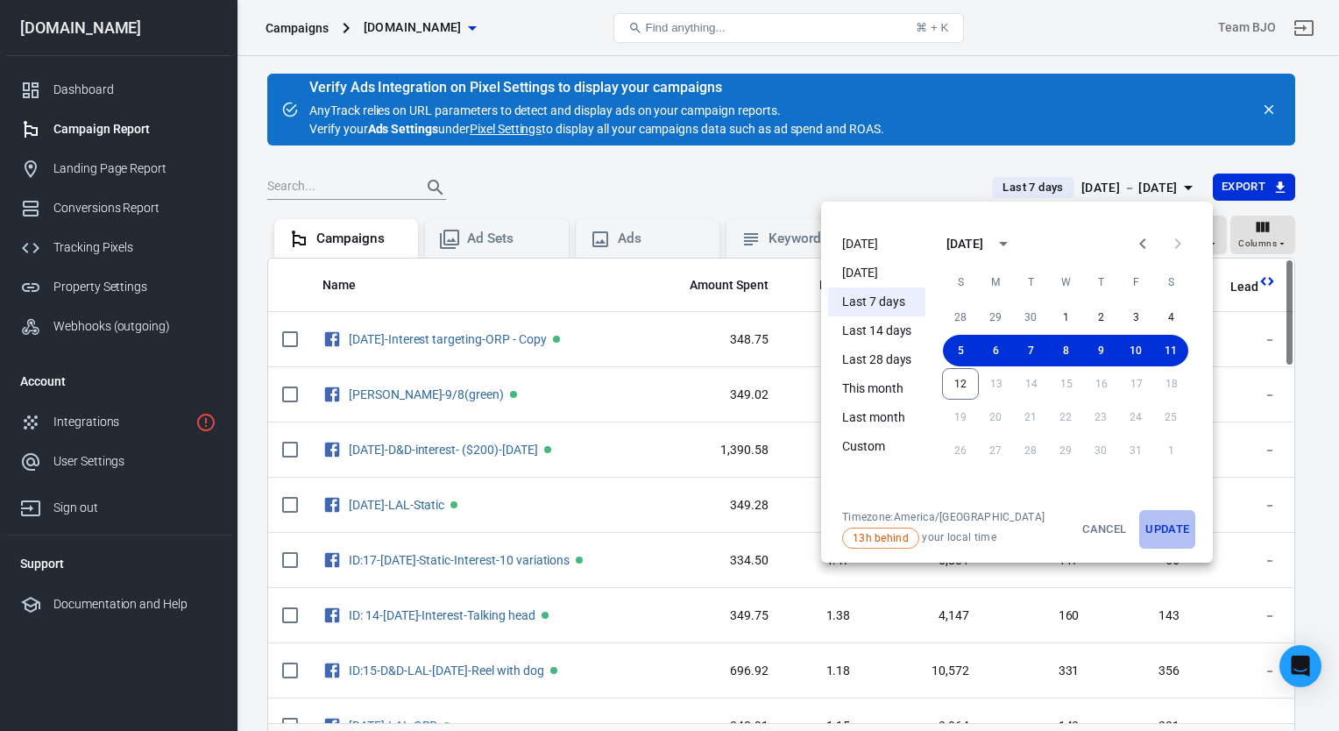
click at [1163, 528] on button "Update" at bounding box center [1167, 529] width 56 height 39
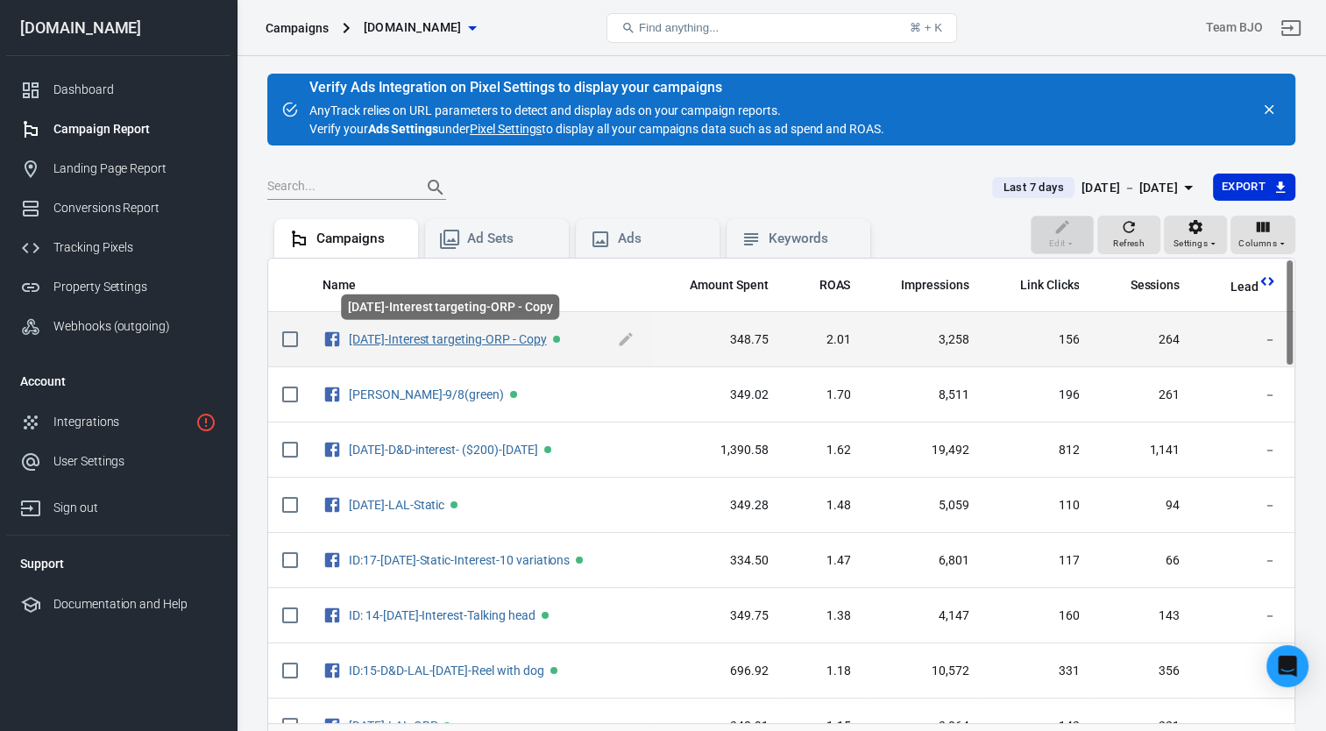
click at [426, 336] on link "[DATE]-Interest targeting-ORP - Copy" at bounding box center [448, 339] width 198 height 14
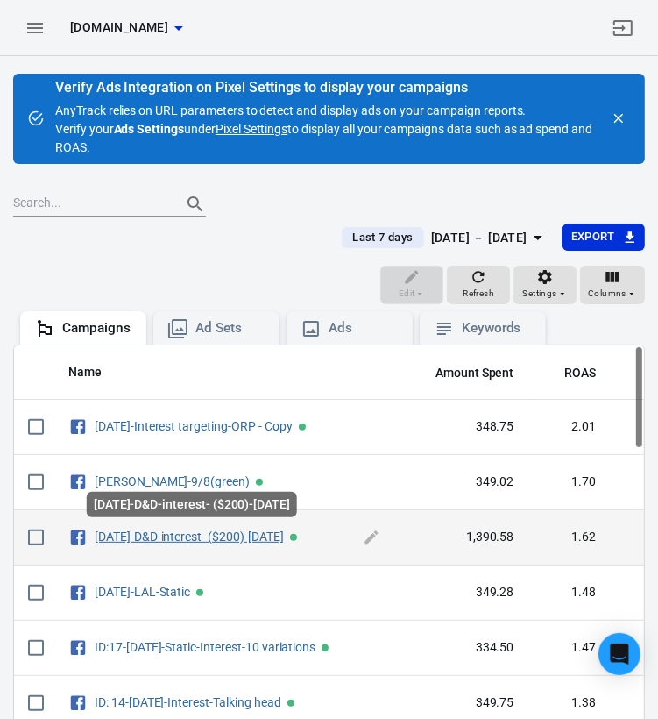
click at [168, 531] on link "[DATE]-D&D-interest- ($200)-[DATE]" at bounding box center [189, 536] width 189 height 14
click at [185, 533] on link "[DATE]-D&D-interest- ($200)-[DATE]" at bounding box center [189, 536] width 189 height 14
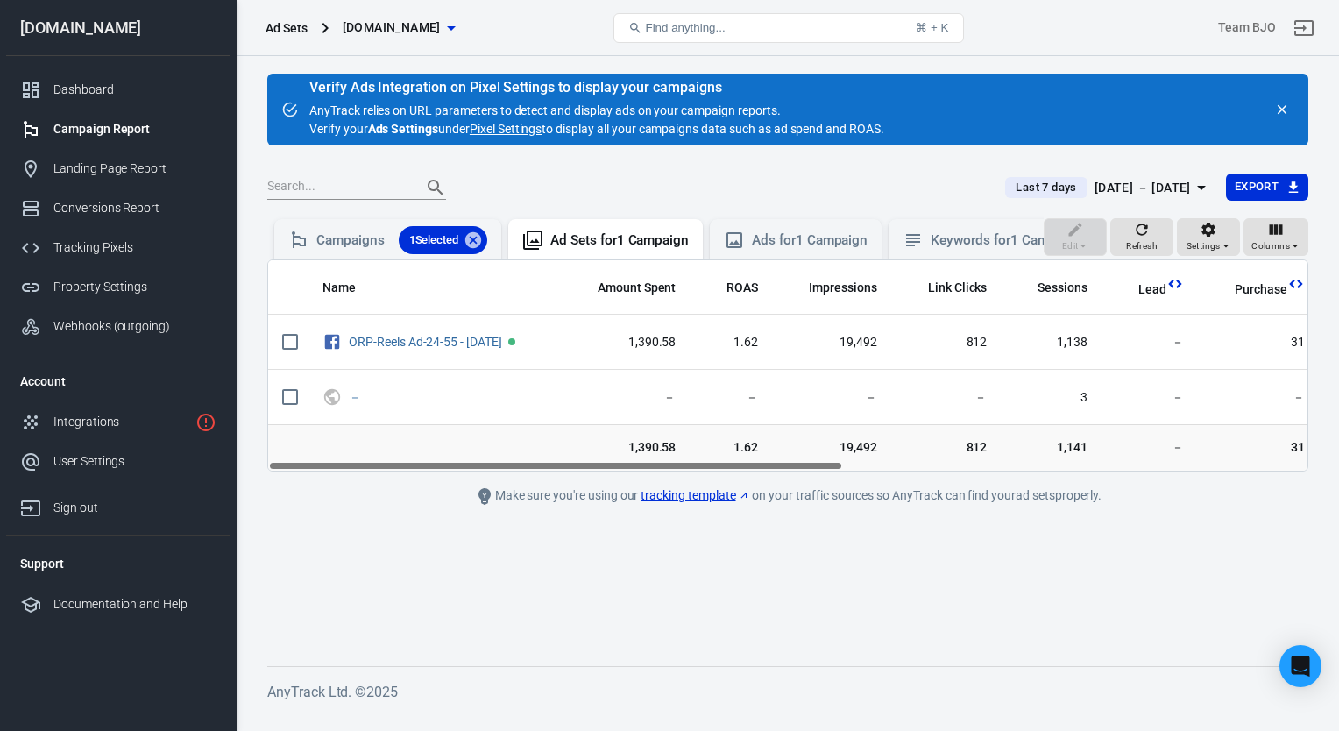
click at [1199, 185] on icon "button" at bounding box center [1201, 187] width 21 height 21
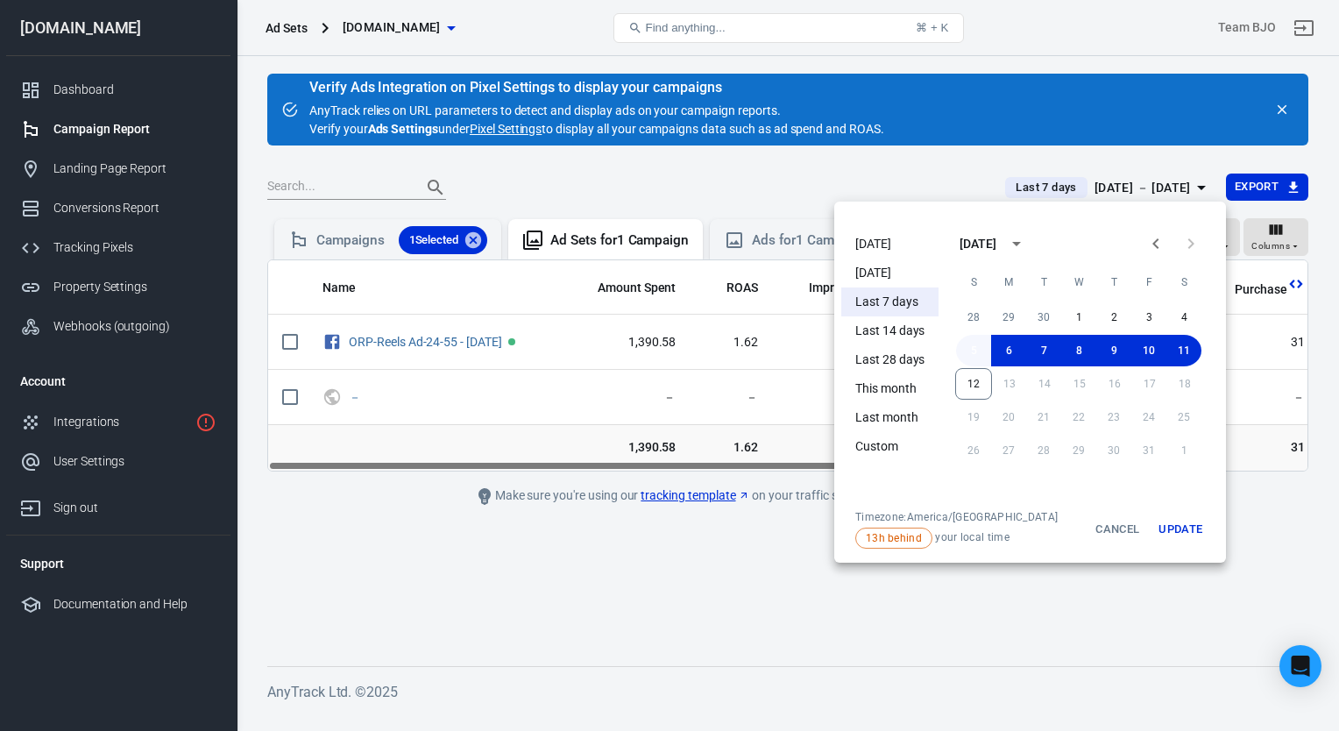
click at [971, 352] on button "5" at bounding box center [973, 351] width 35 height 32
click at [1185, 523] on button "Update" at bounding box center [1180, 529] width 56 height 39
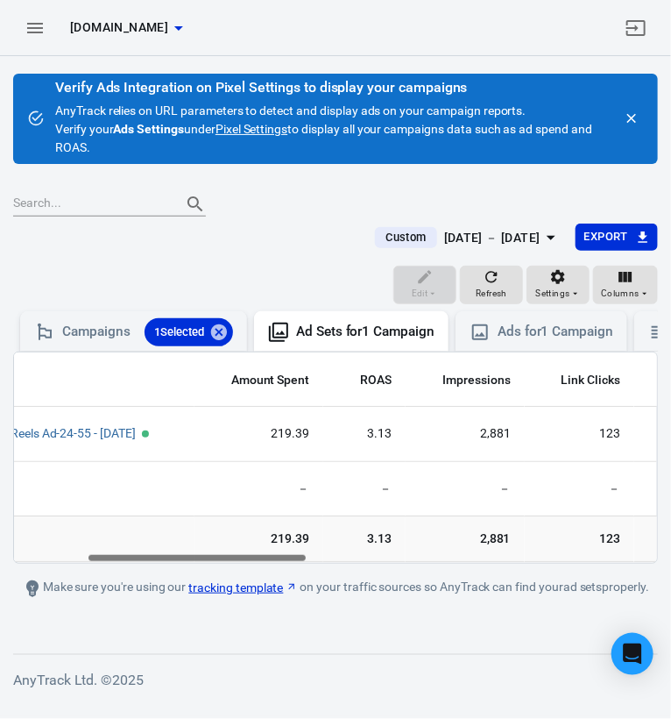
scroll to position [0, 212]
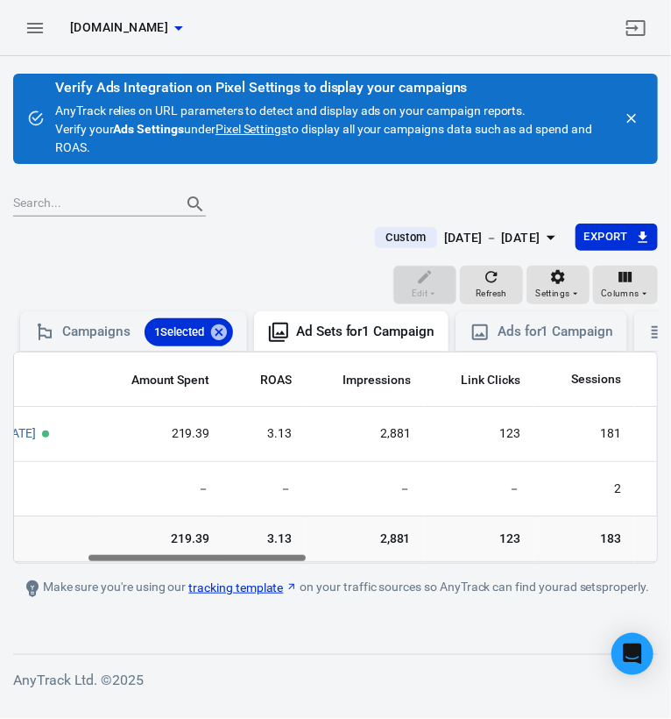
drag, startPoint x: 175, startPoint y: 570, endPoint x: 248, endPoint y: 598, distance: 77.6
click at [248, 598] on main "Verify Ads Integration on Pixel Settings to display your campaigns AnyTrack rel…" at bounding box center [335, 350] width 645 height 552
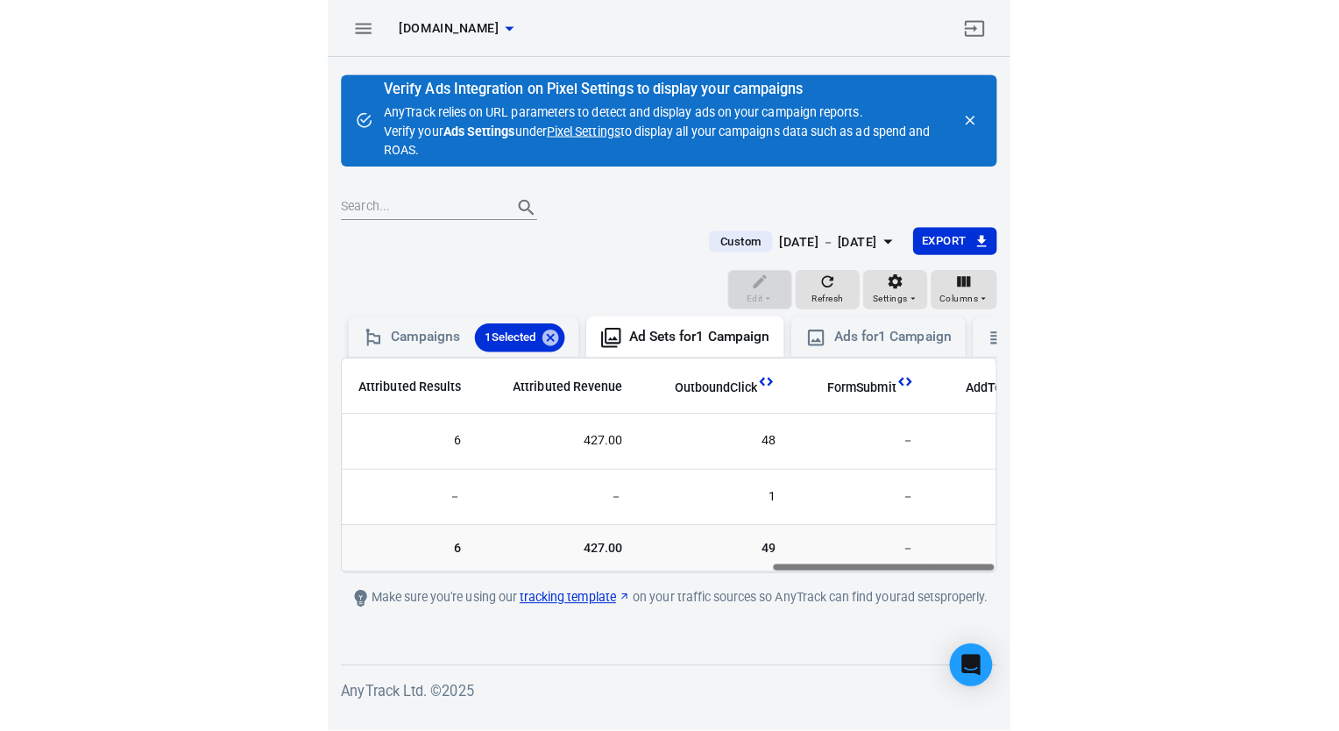
scroll to position [0, 1232]
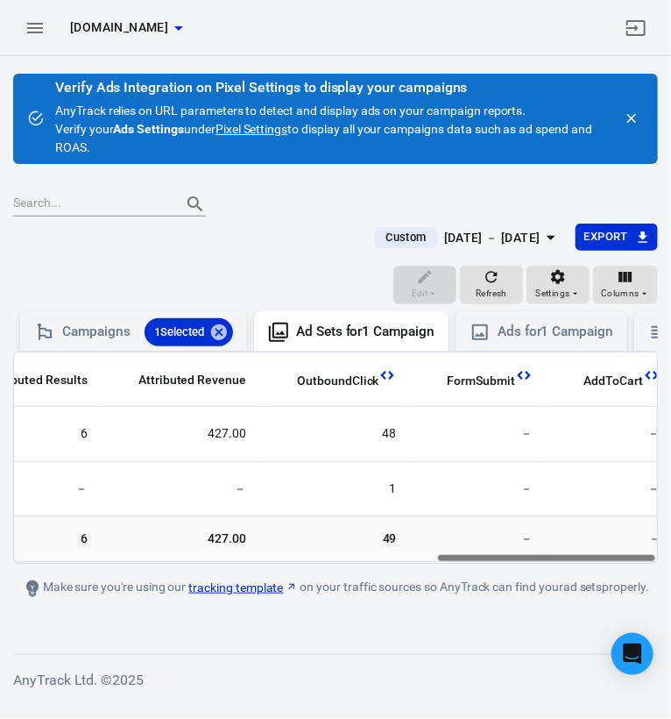
drag, startPoint x: 242, startPoint y: 572, endPoint x: 634, endPoint y: 560, distance: 392.7
click at [624, 563] on div "Name Amount Spent ROAS Impressions Link Clicks Sessions Lead Purchase Revenue A…" at bounding box center [335, 457] width 643 height 210
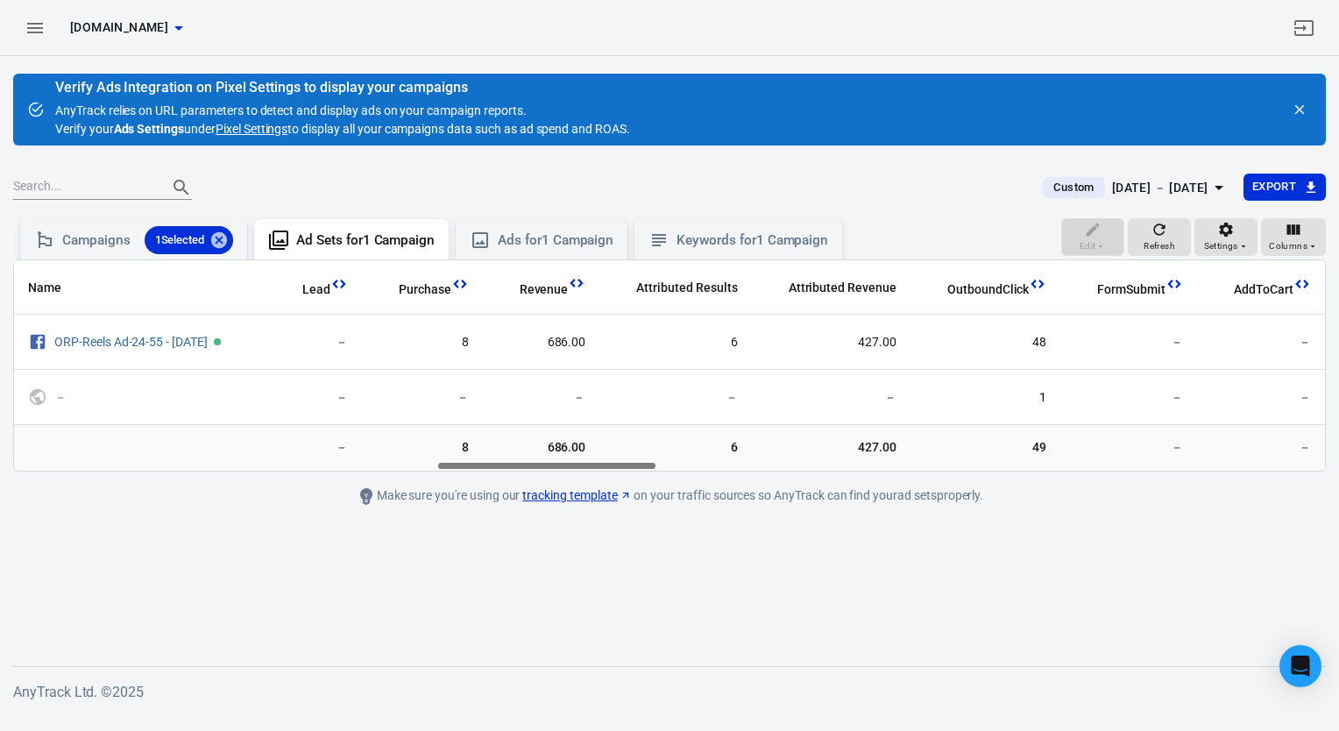
scroll to position [0, 564]
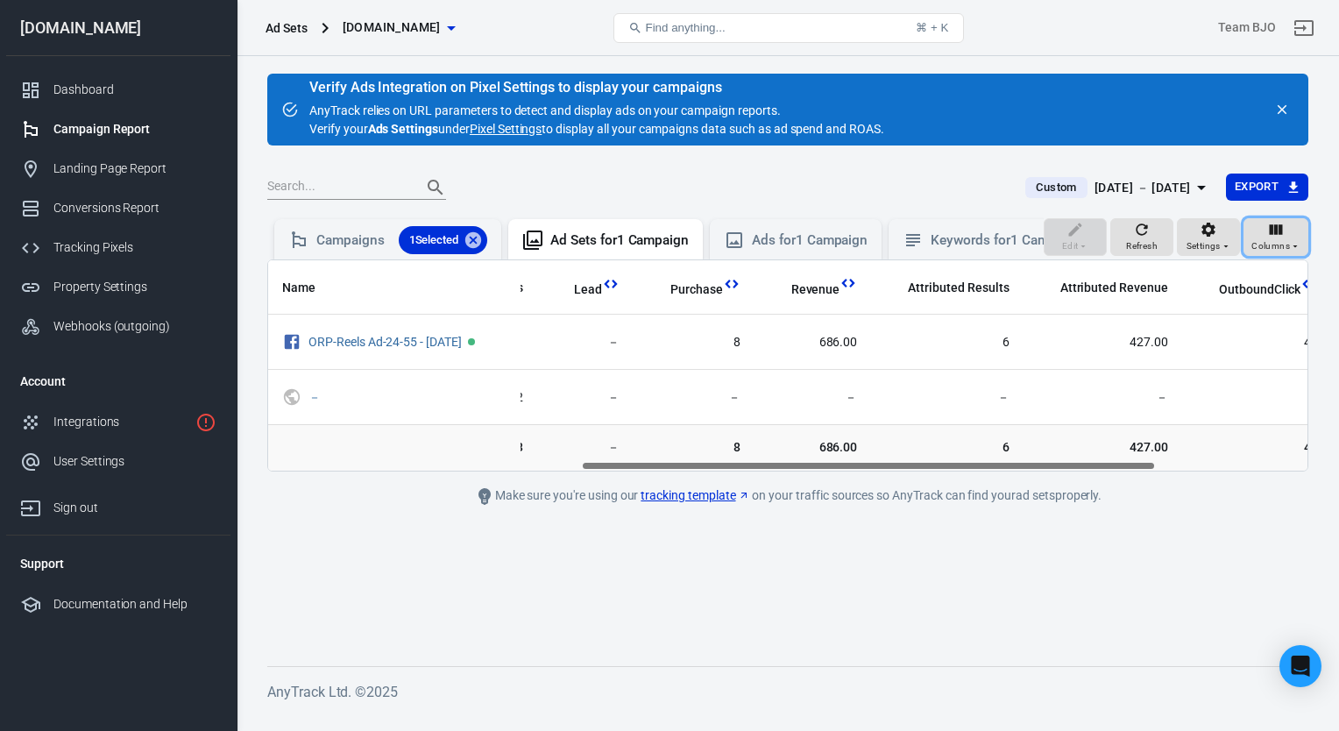
click at [1289, 252] on span "Columns" at bounding box center [1270, 246] width 39 height 16
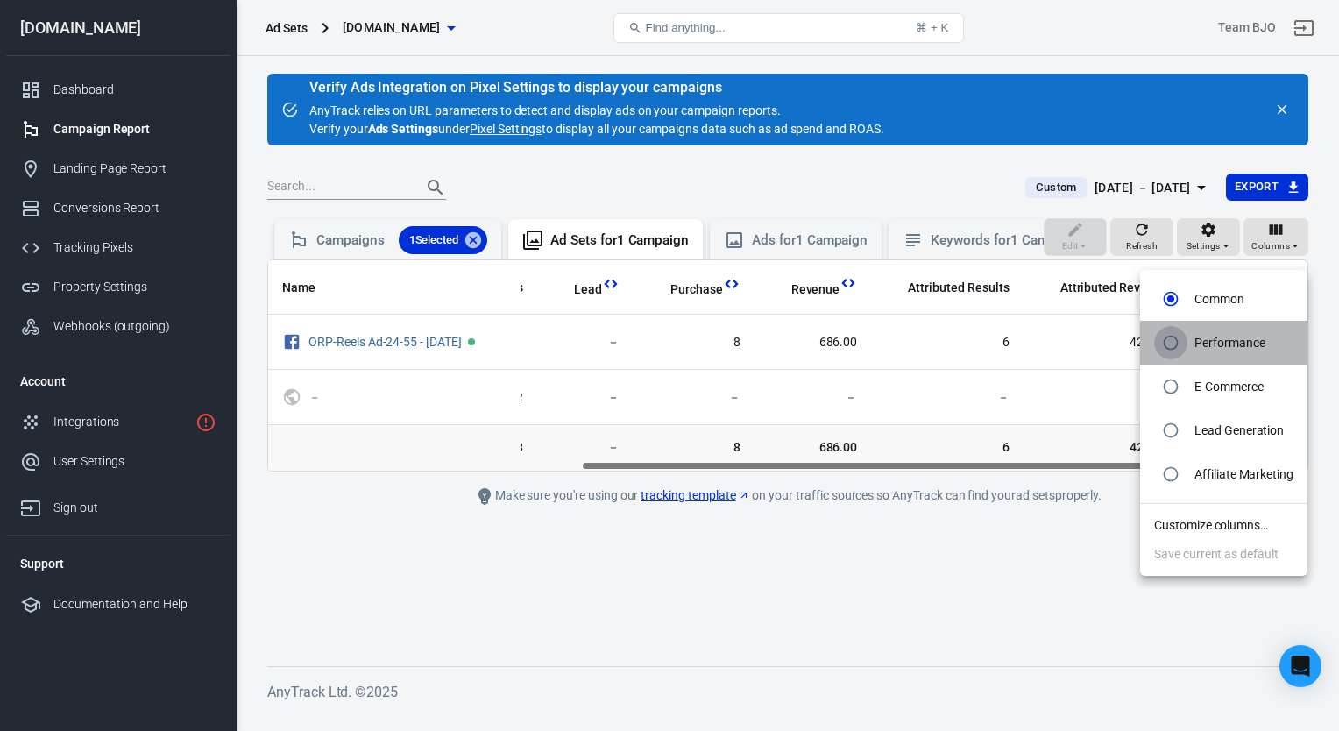
click at [1183, 350] on input "radio" at bounding box center [1170, 342] width 33 height 33
radio input "true"
radio input "false"
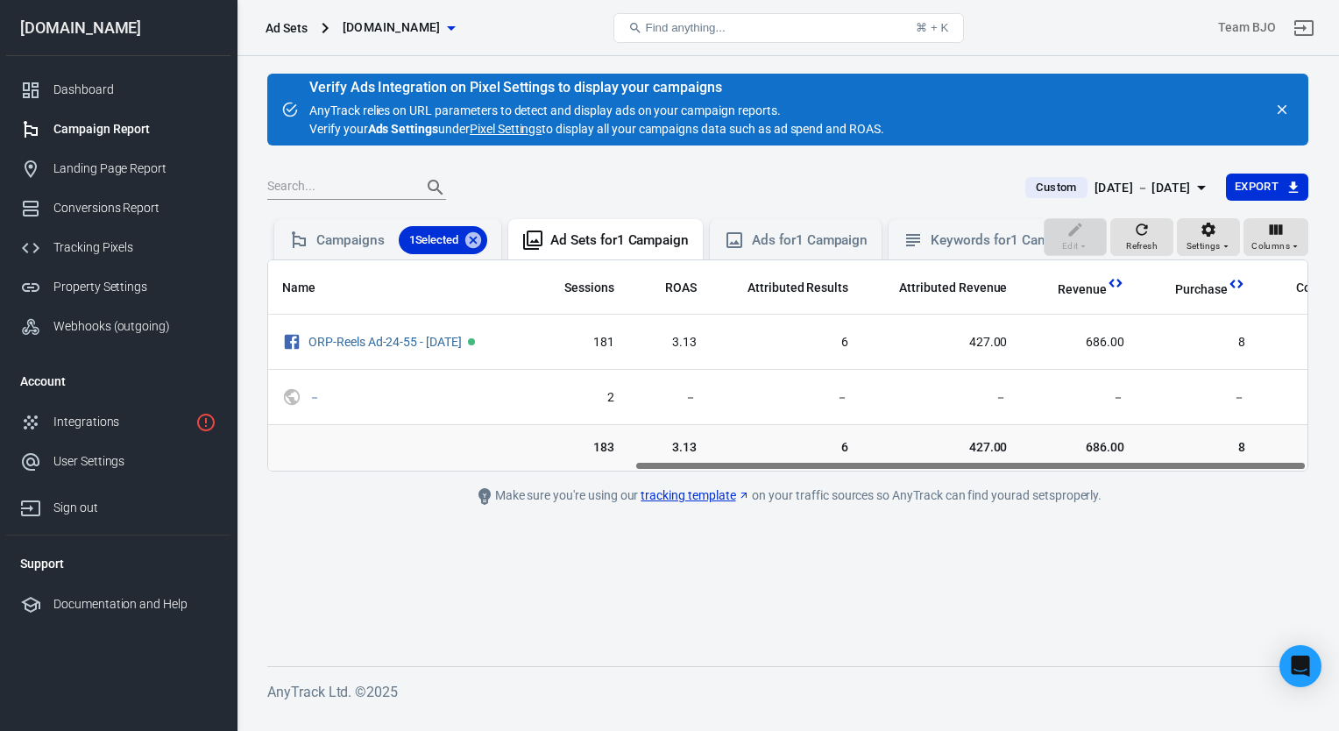
scroll to position [0, 566]
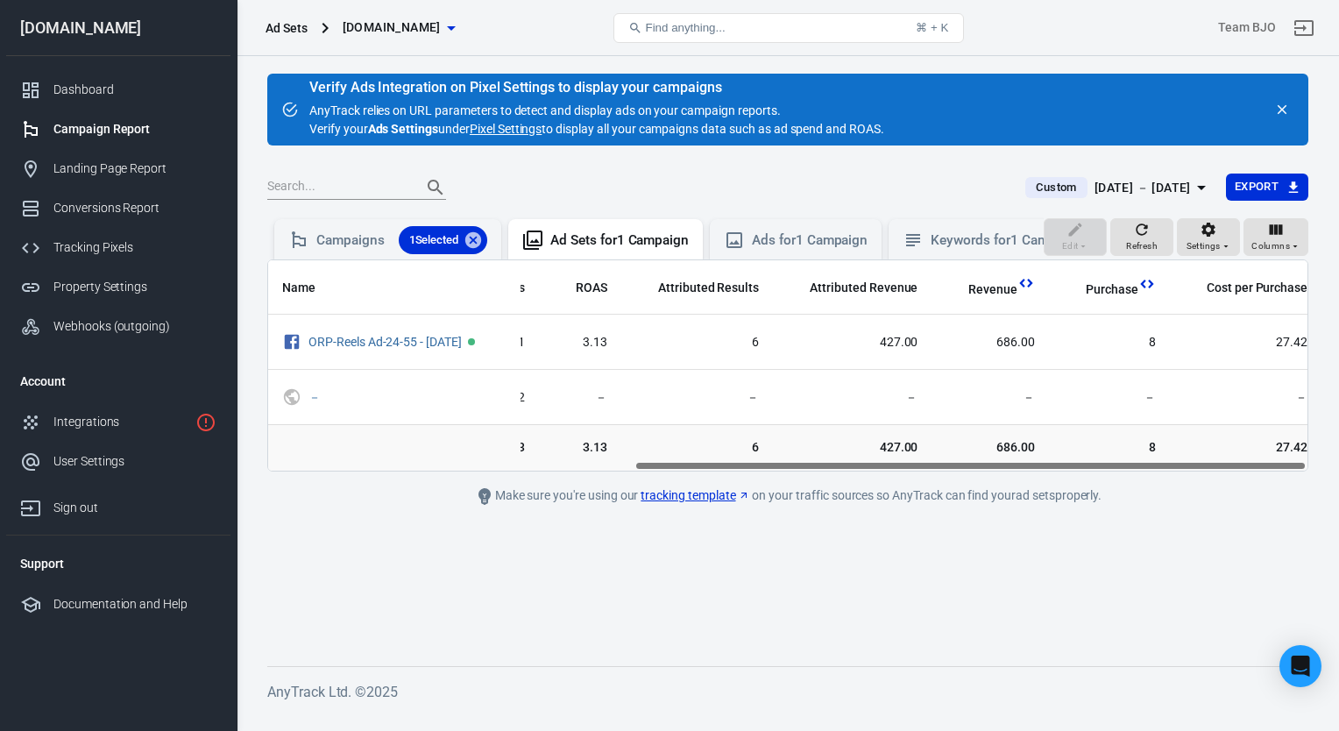
drag, startPoint x: 794, startPoint y: 480, endPoint x: 1216, endPoint y: 510, distance: 423.4
click at [1216, 510] on main "Verify Ads Integration on Pixel Settings to display your campaigns AnyTrack rel…" at bounding box center [787, 356] width 1041 height 564
click at [1279, 251] on span "Columns" at bounding box center [1270, 246] width 39 height 16
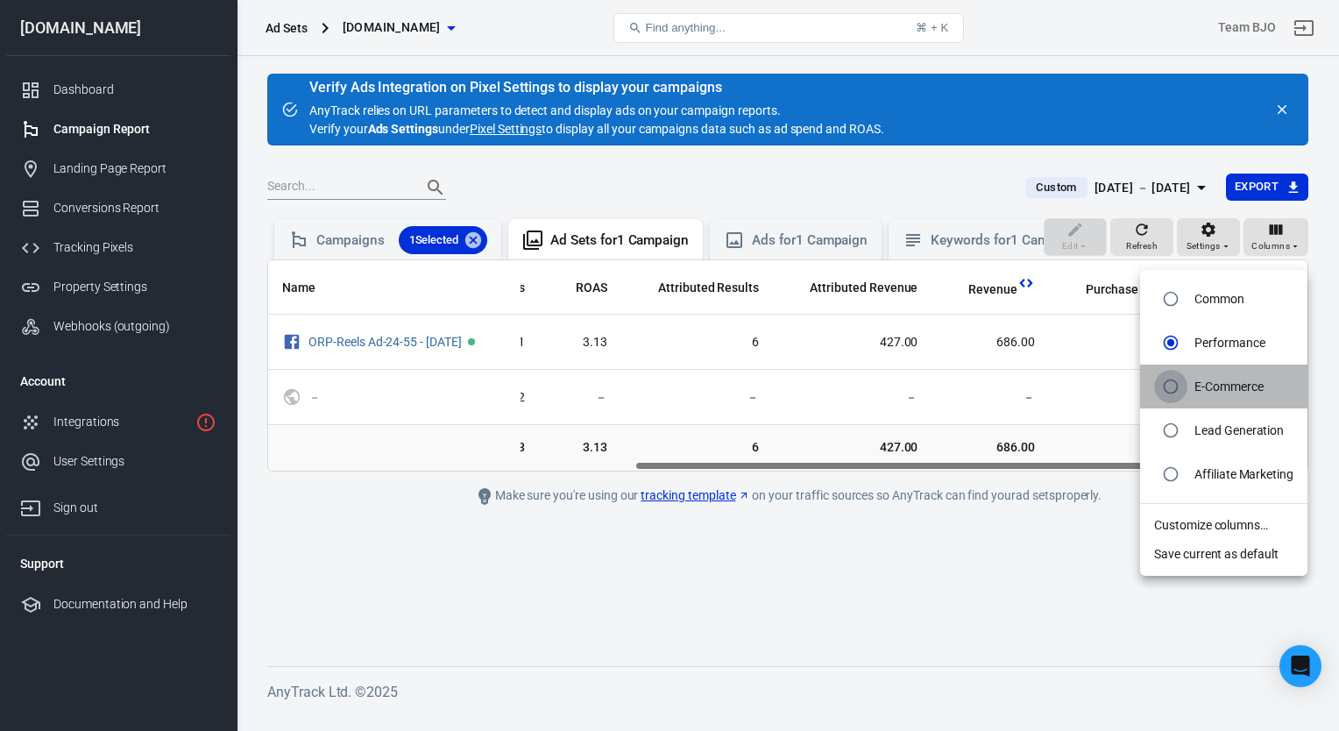
click at [1174, 381] on input "radio" at bounding box center [1170, 386] width 33 height 33
radio input "true"
radio input "false"
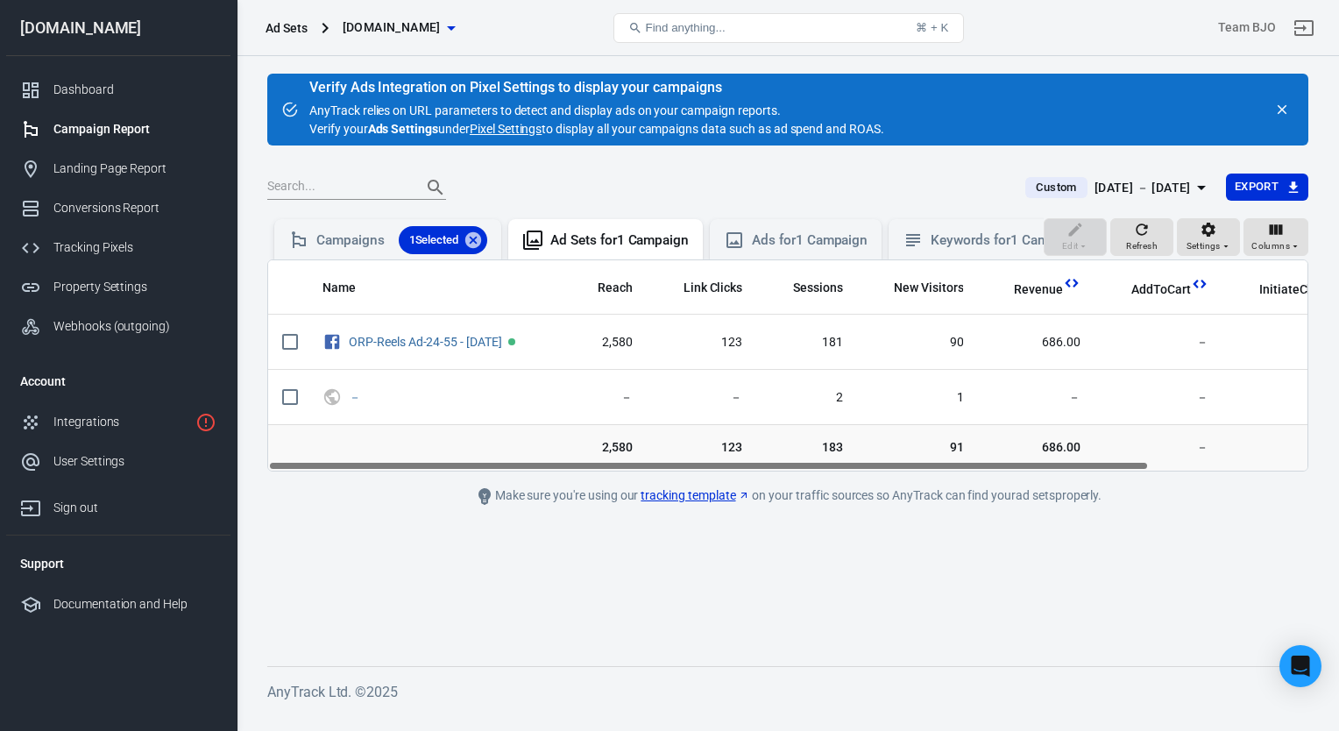
drag, startPoint x: 1032, startPoint y: 479, endPoint x: 800, endPoint y: 482, distance: 232.2
click at [800, 471] on div "Name Reach Link Clicks Sessions New Visitors Revenue AddToCart InitiateCheckout…" at bounding box center [787, 365] width 1039 height 210
click at [1199, 188] on icon "button" at bounding box center [1201, 188] width 9 height 4
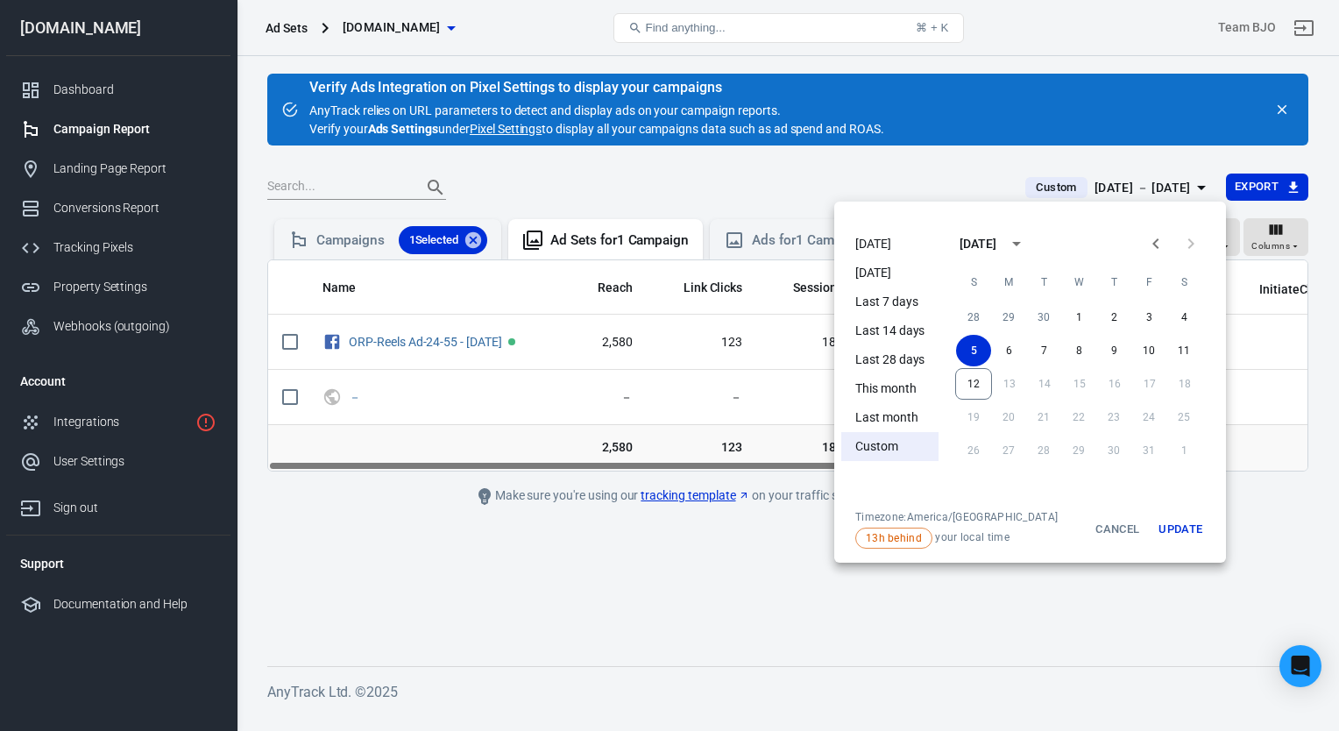
click at [896, 302] on li "Last 7 days" at bounding box center [889, 301] width 97 height 29
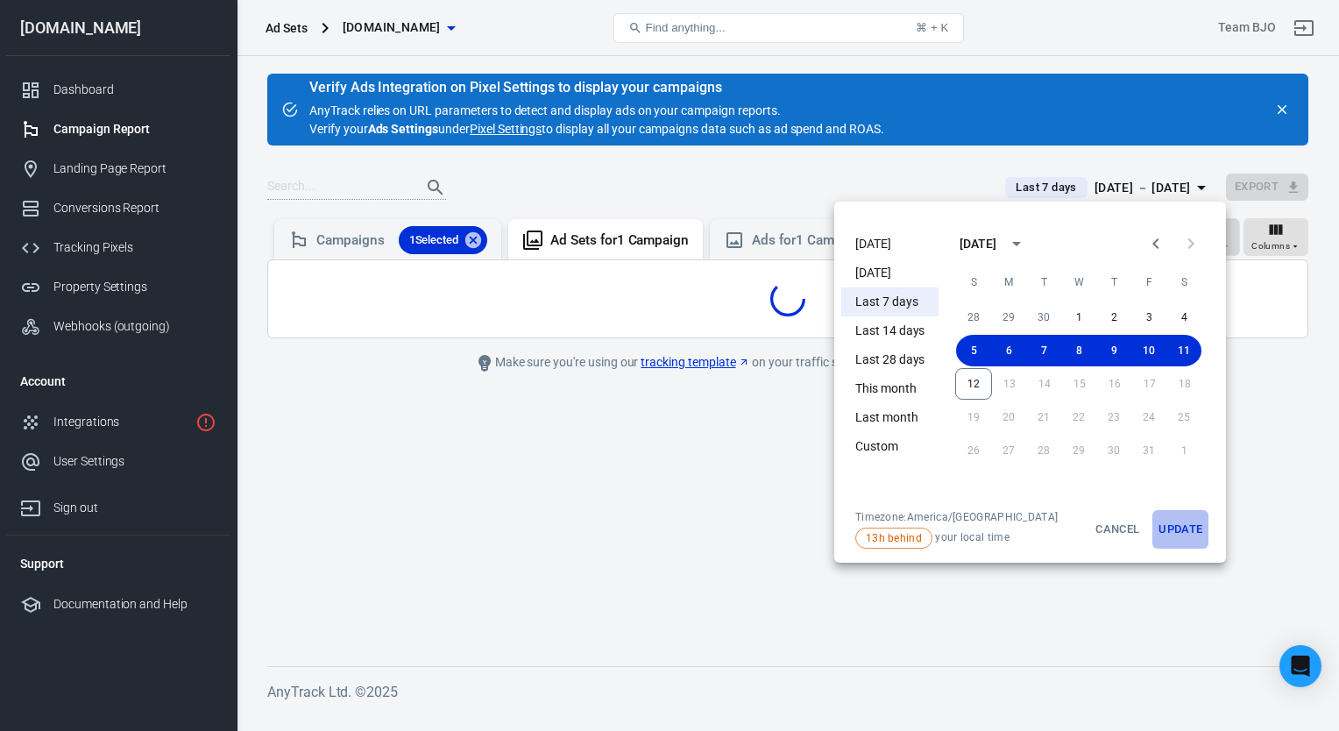
click at [1178, 531] on button "Update" at bounding box center [1180, 529] width 56 height 39
